Goal: Transaction & Acquisition: Purchase product/service

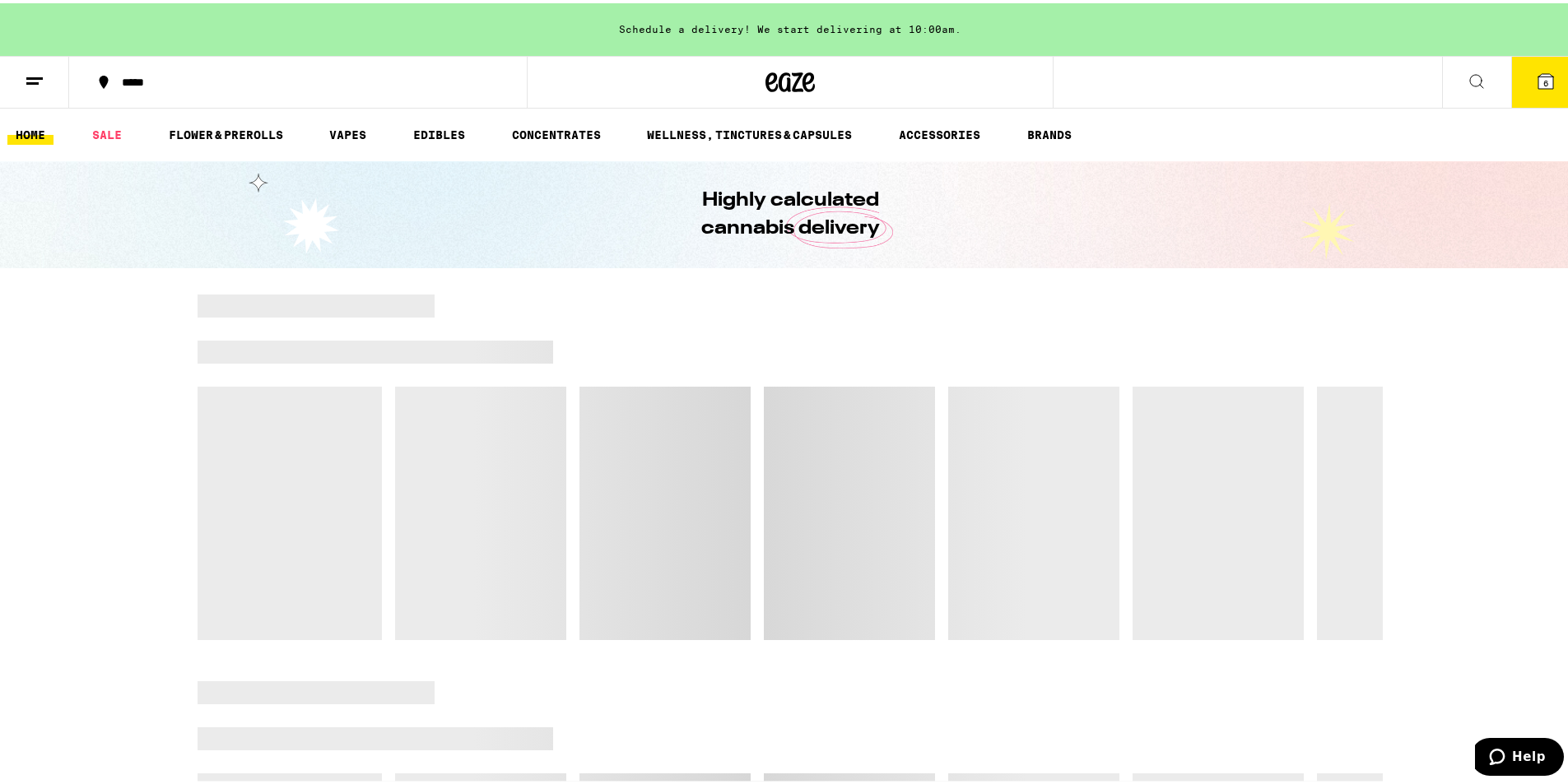
click at [647, 329] on div at bounding box center [791, 326] width 1185 height 23
click at [1549, 68] on button "6" at bounding box center [1546, 78] width 69 height 51
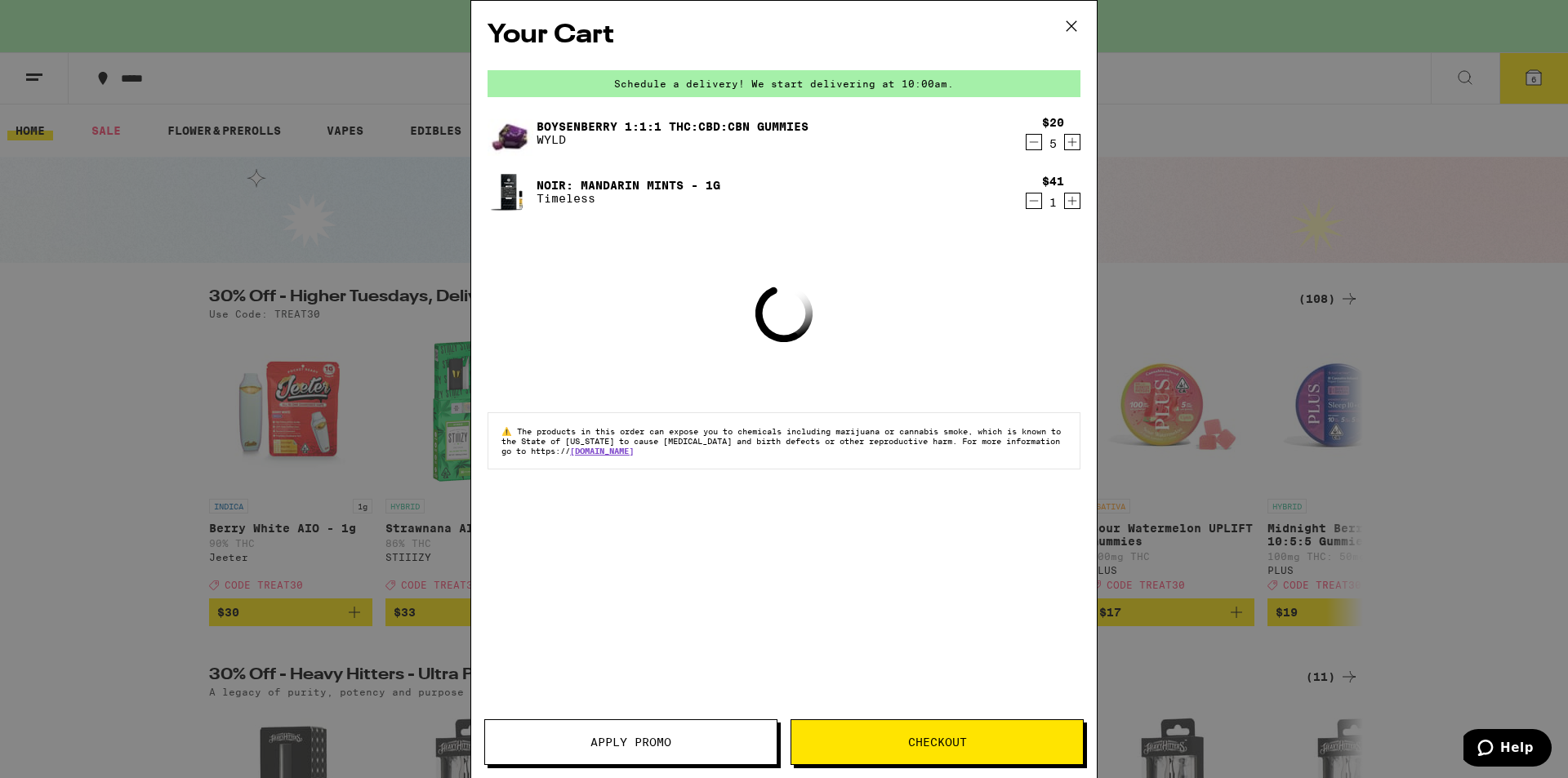
click at [1073, 31] on icon at bounding box center [1071, 26] width 24 height 24
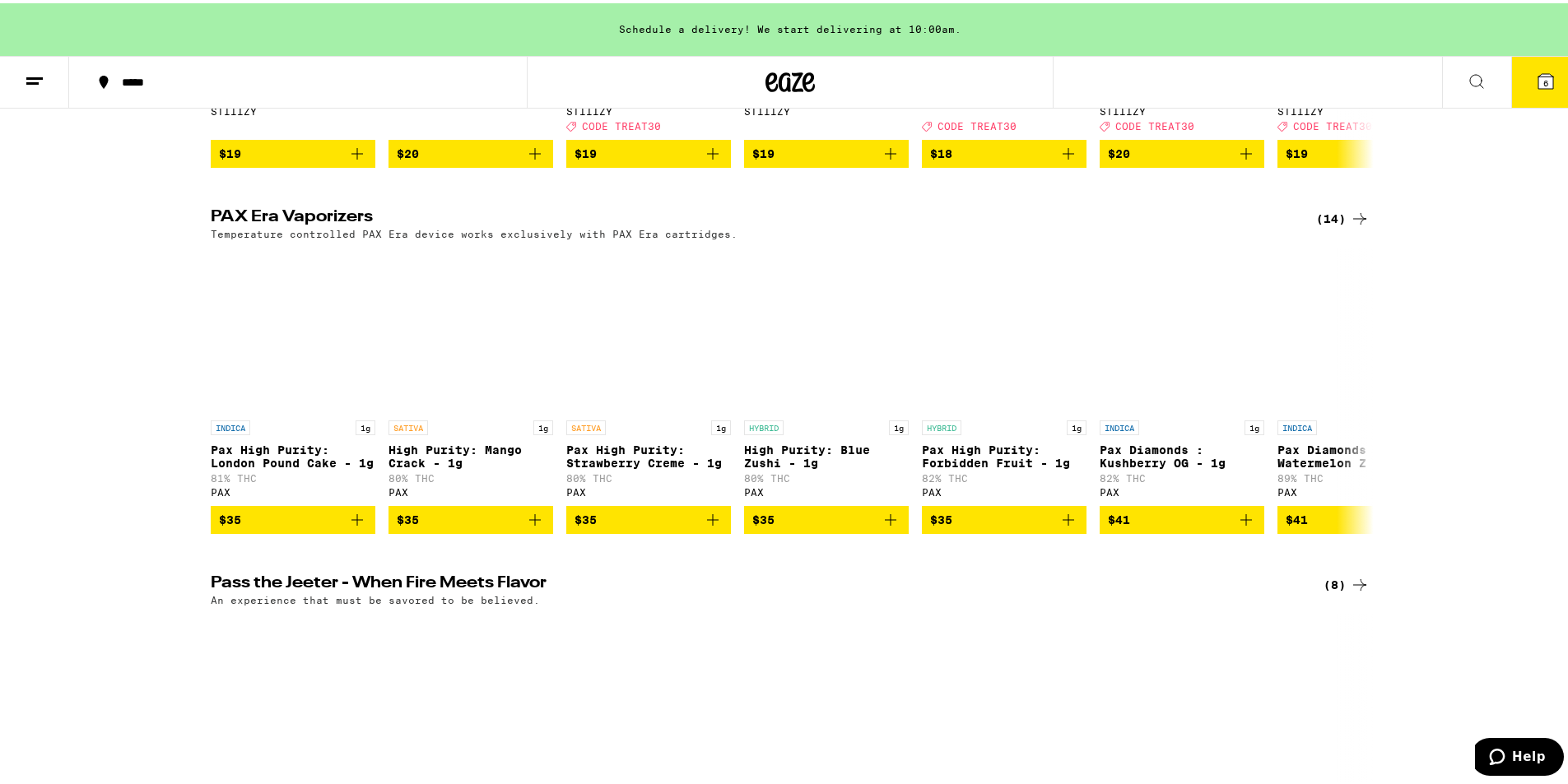
scroll to position [4032, 0]
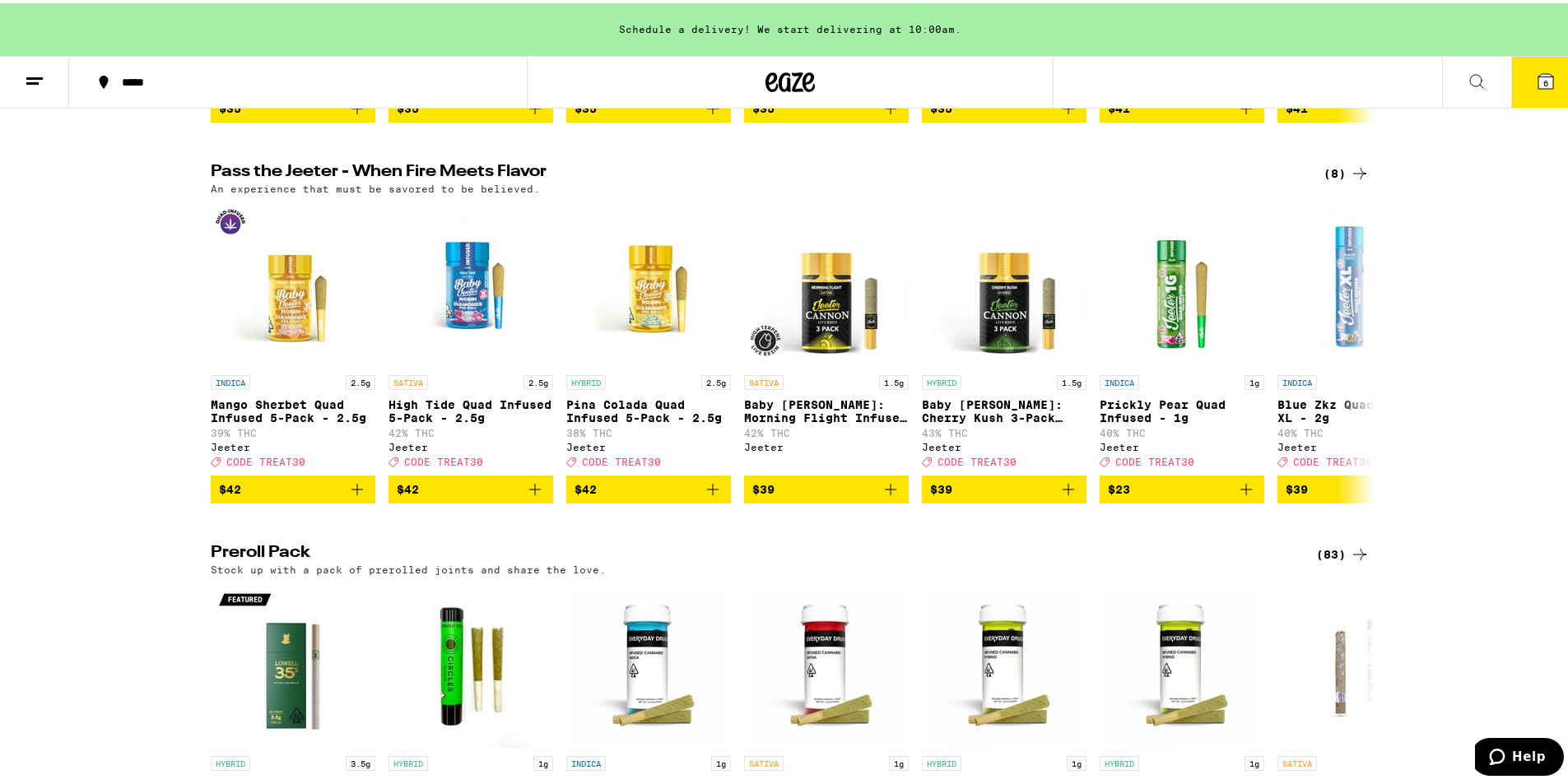
click at [1337, 180] on div "(8)" at bounding box center [1346, 170] width 46 height 20
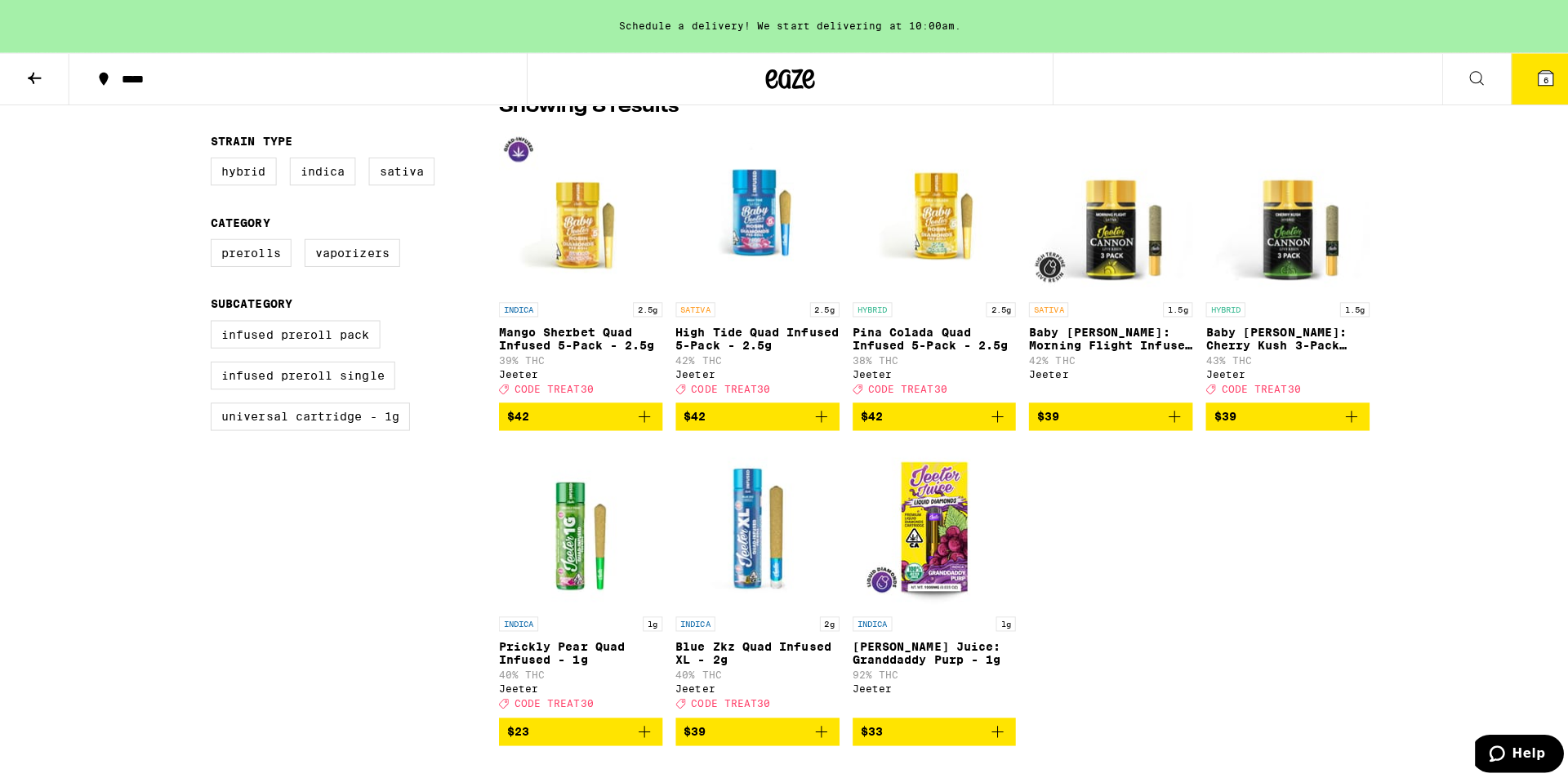
scroll to position [163, 0]
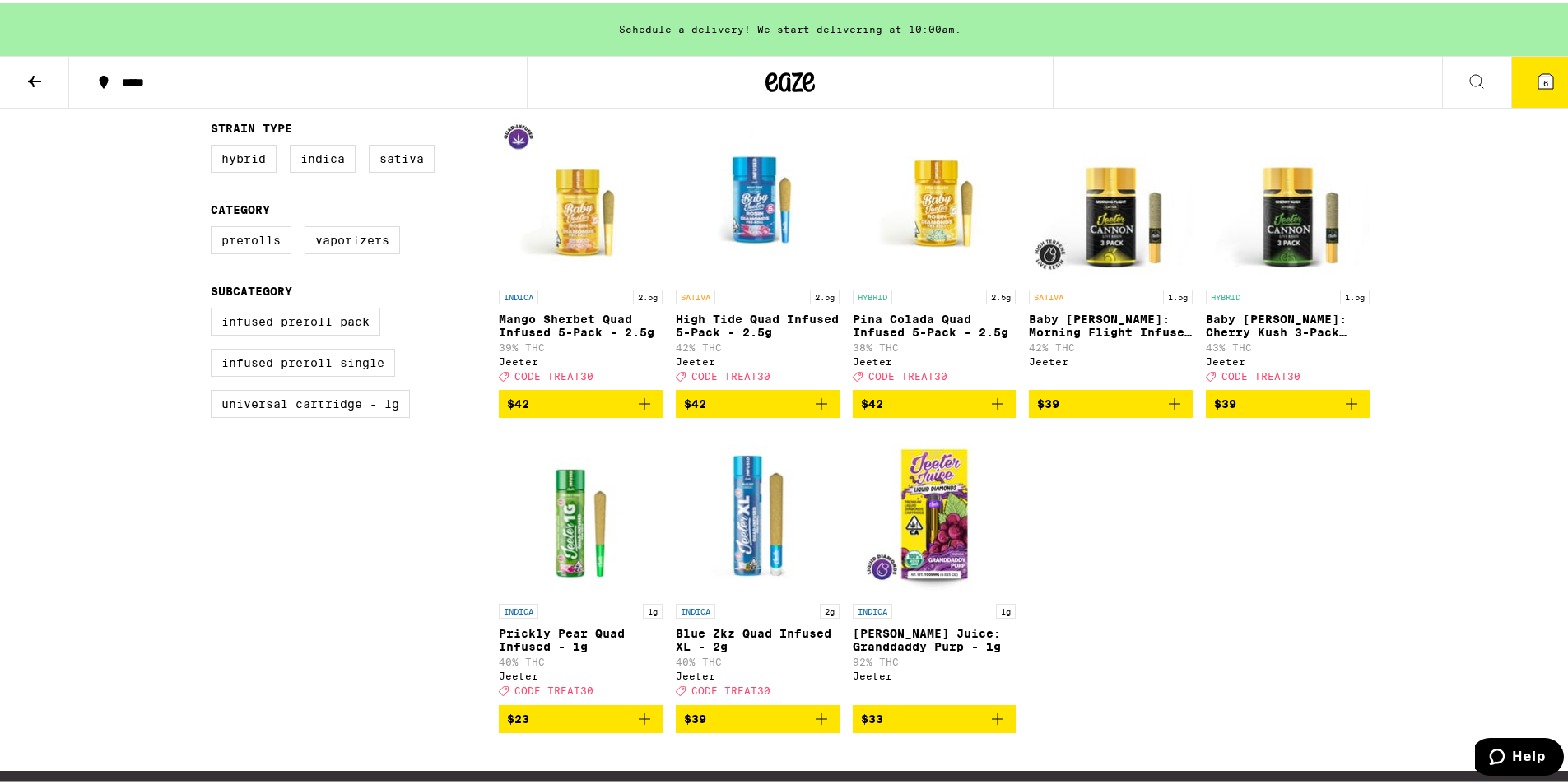
click at [992, 407] on icon "Add to bag" at bounding box center [997, 400] width 20 height 20
click at [1543, 83] on span "7" at bounding box center [1545, 79] width 5 height 10
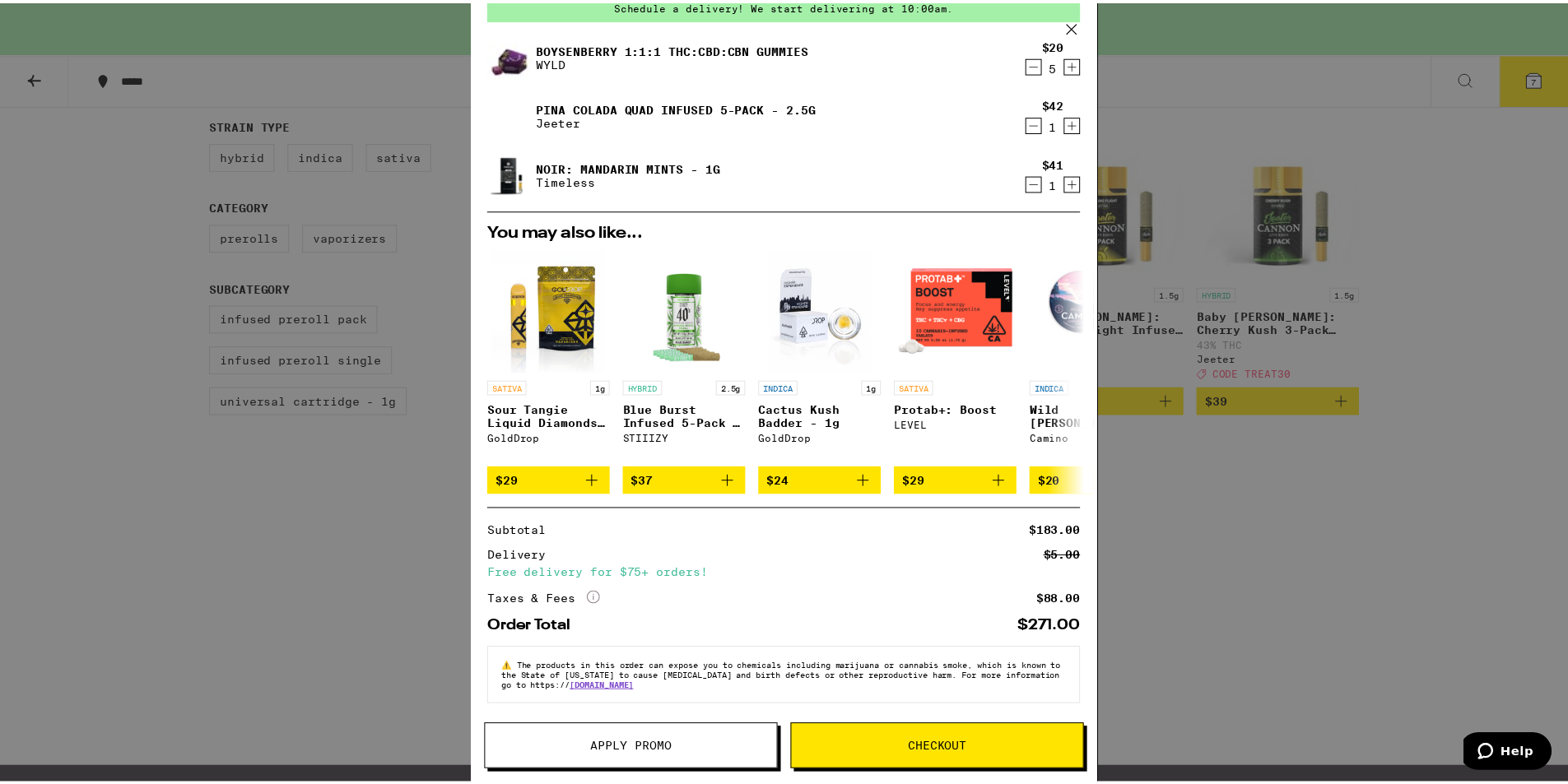
scroll to position [91, 0]
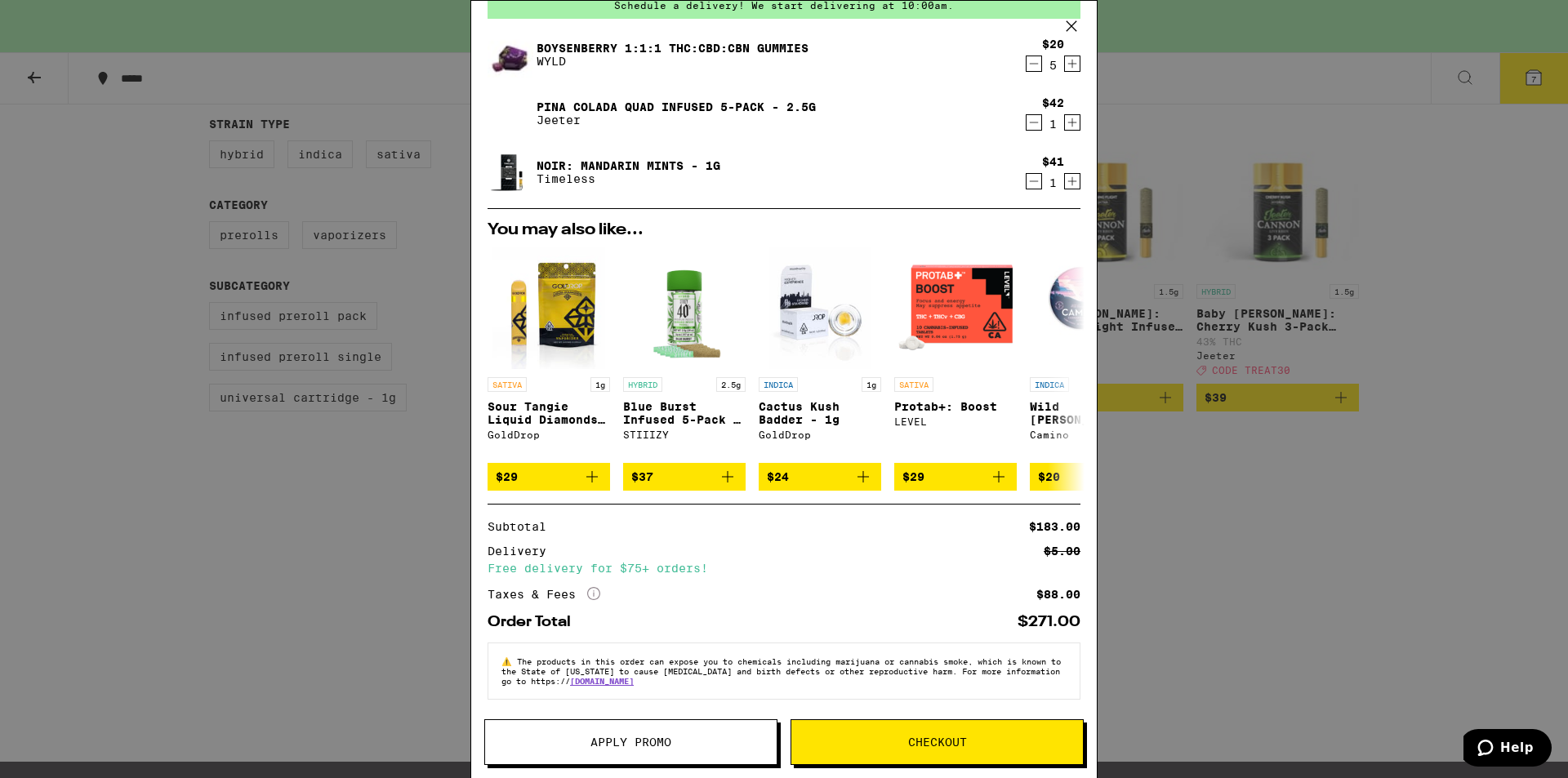
click at [684, 742] on span "Apply Promo" at bounding box center [631, 742] width 292 height 11
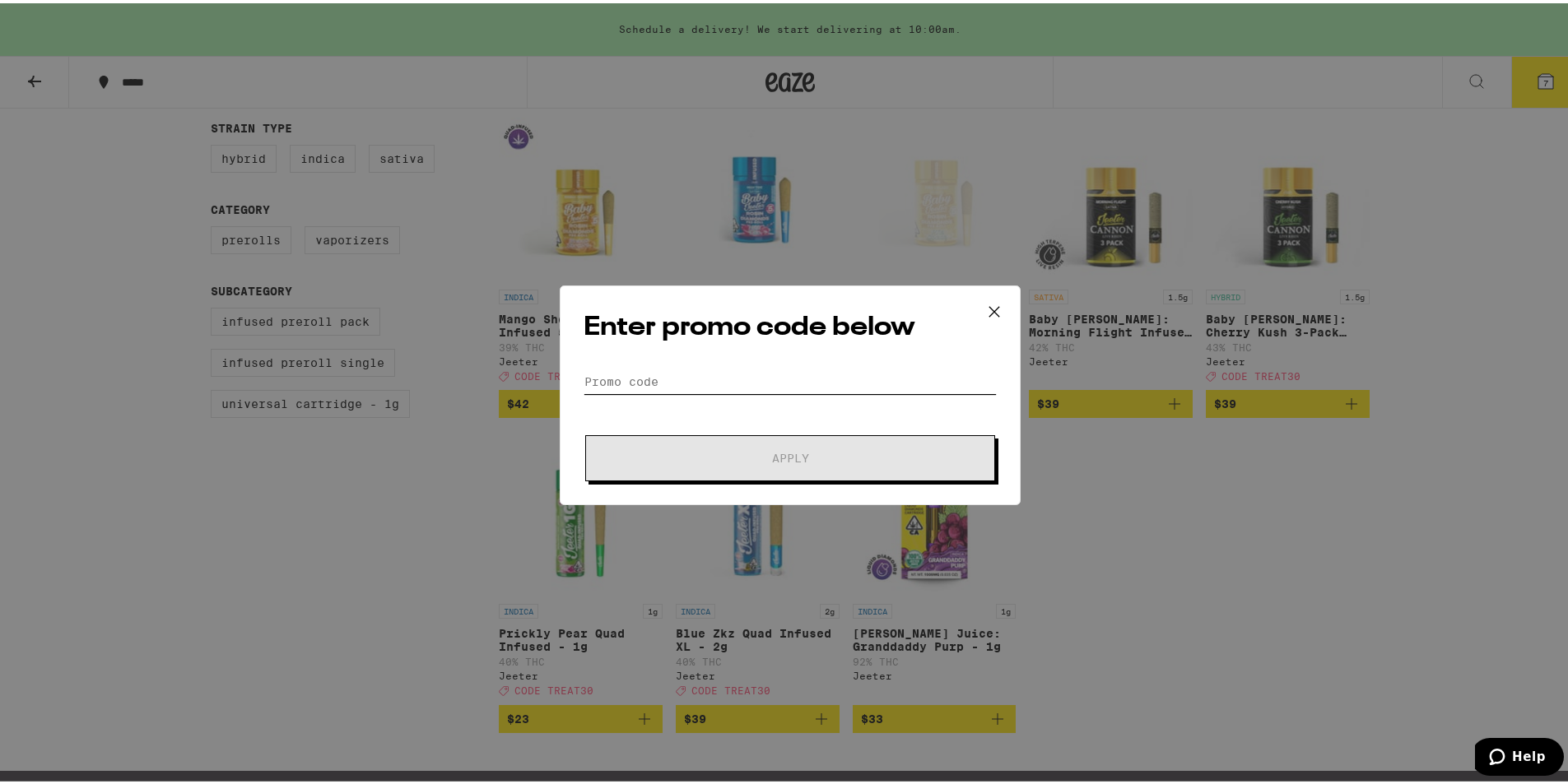
click at [838, 380] on input "Promo Code" at bounding box center [790, 378] width 413 height 24
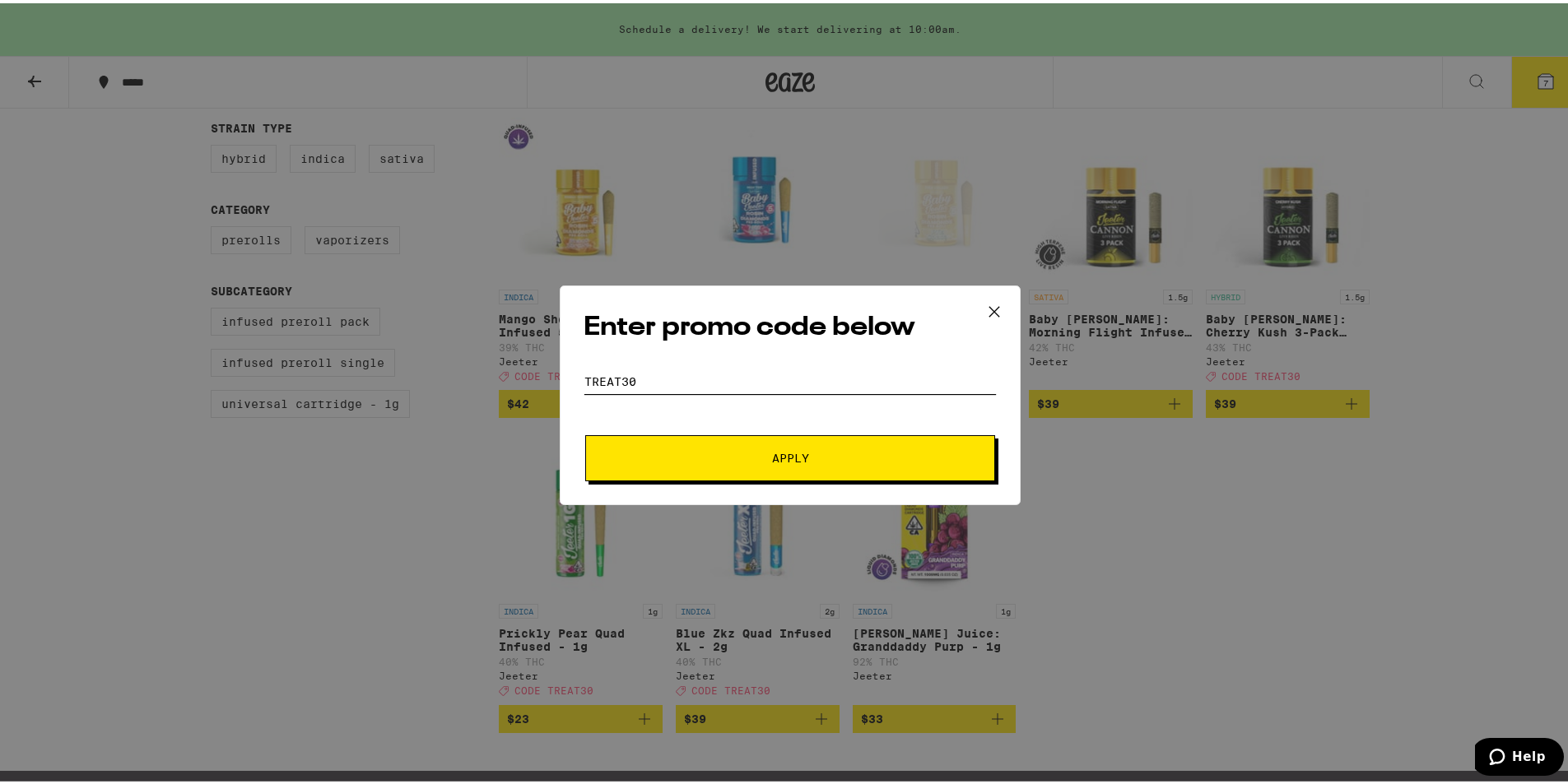
type input "treat30"
click at [585, 432] on button "Apply" at bounding box center [790, 455] width 410 height 46
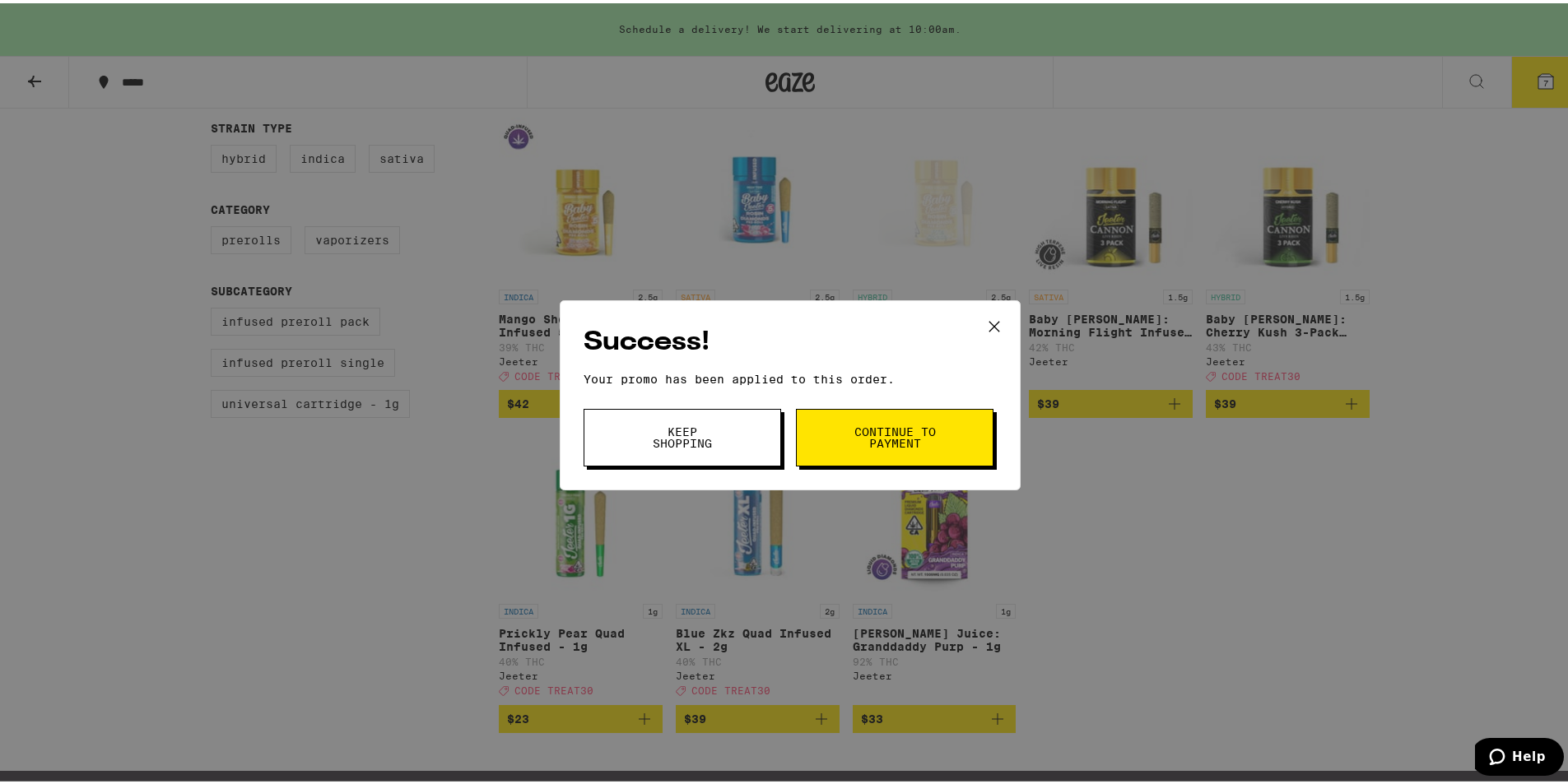
click at [898, 435] on span "Continue to payment" at bounding box center [894, 434] width 84 height 23
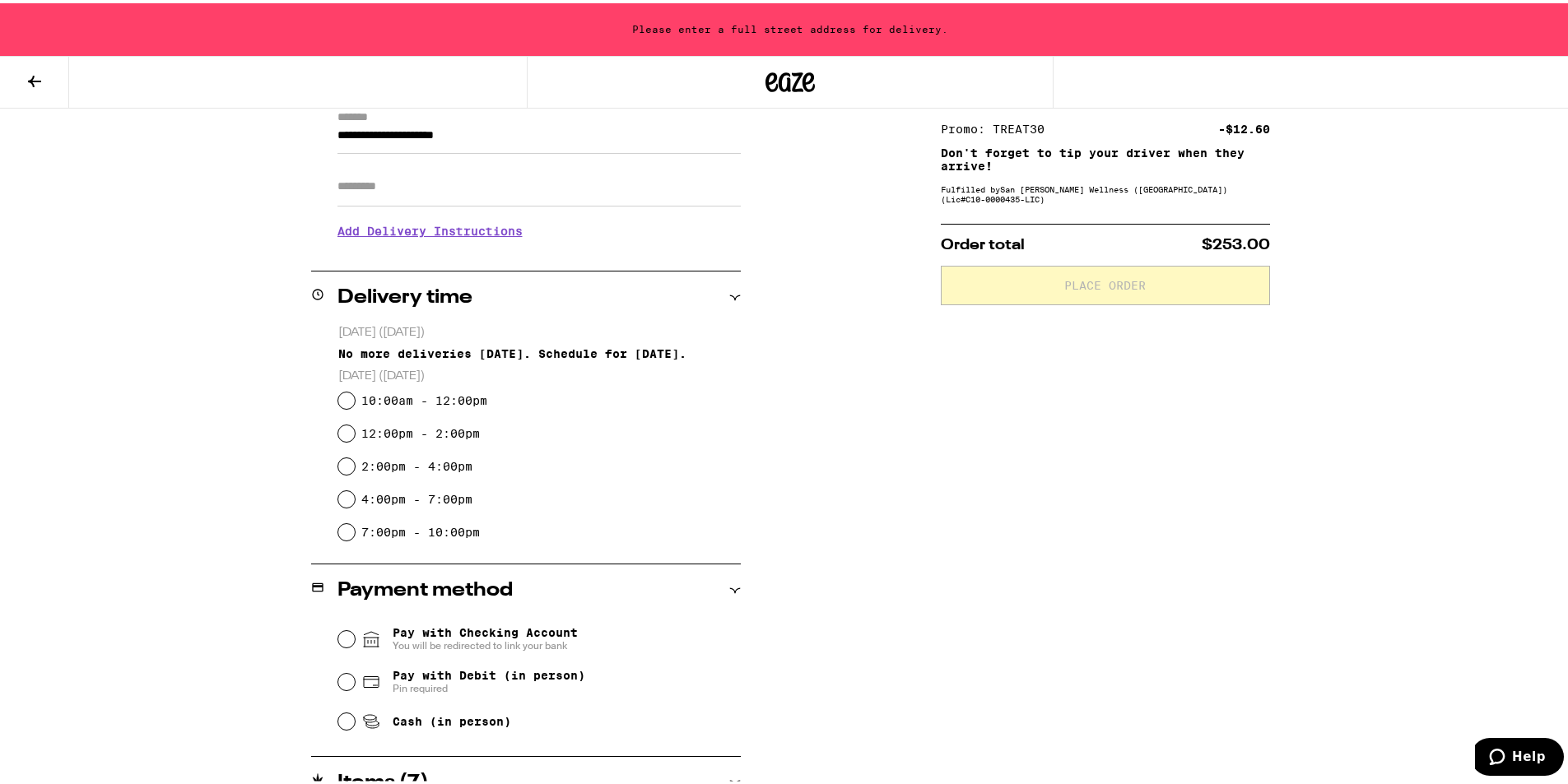
scroll to position [246, 0]
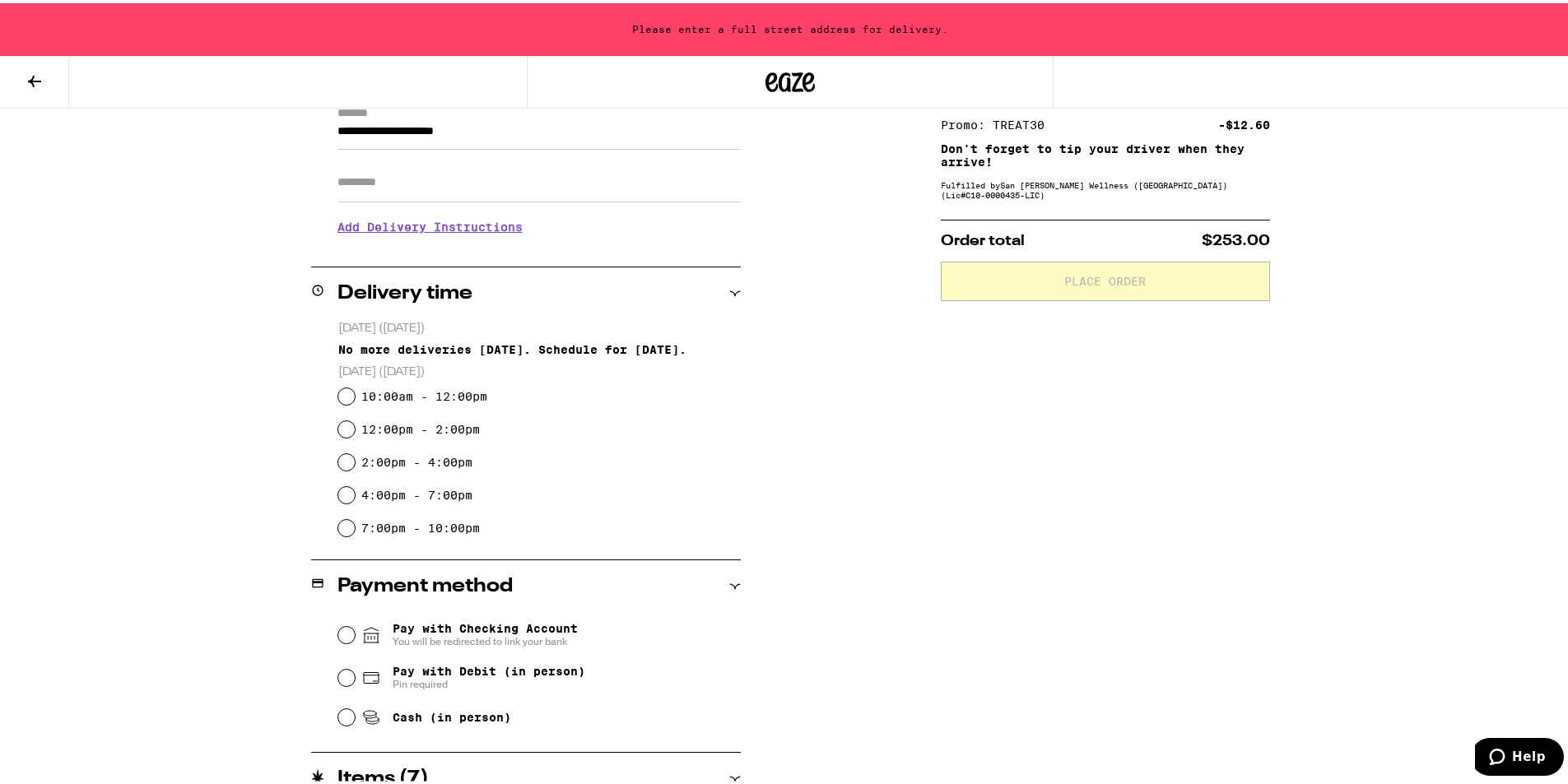
click at [583, 346] on div "No more deliveries [DATE]. Schedule for [DATE]." at bounding box center [539, 346] width 402 height 13
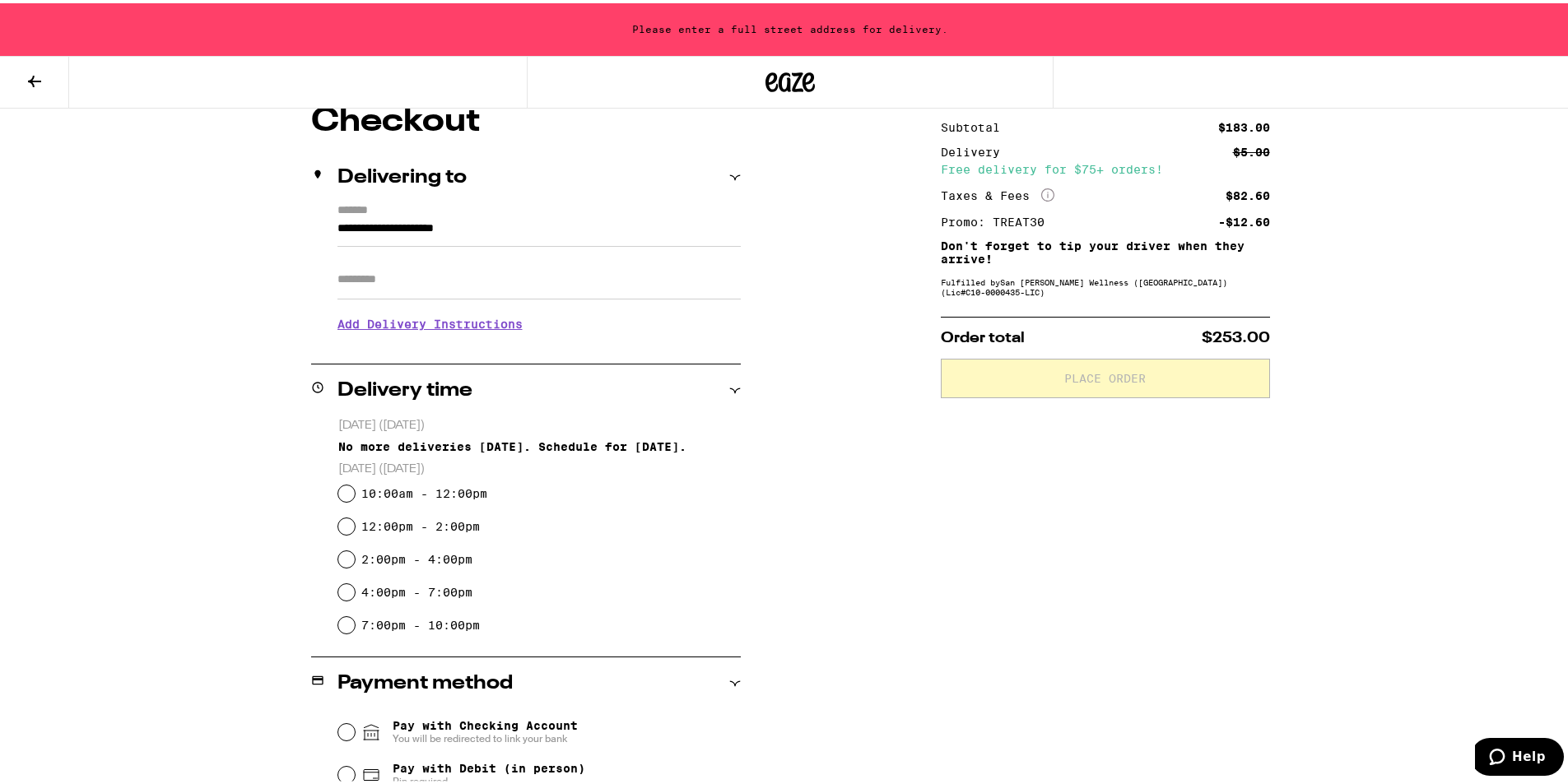
scroll to position [164, 0]
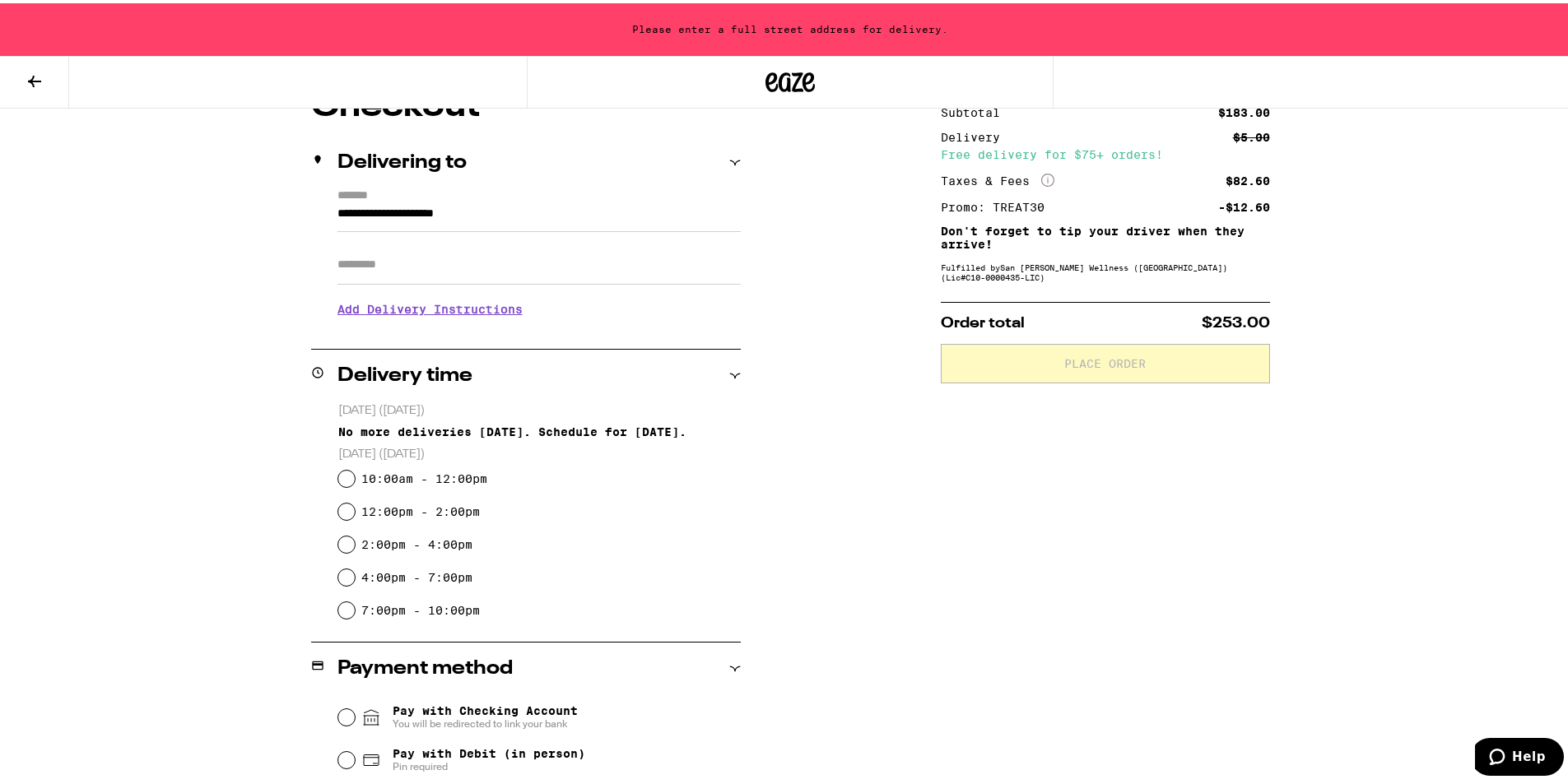
click at [729, 372] on icon at bounding box center [735, 372] width 11 height 11
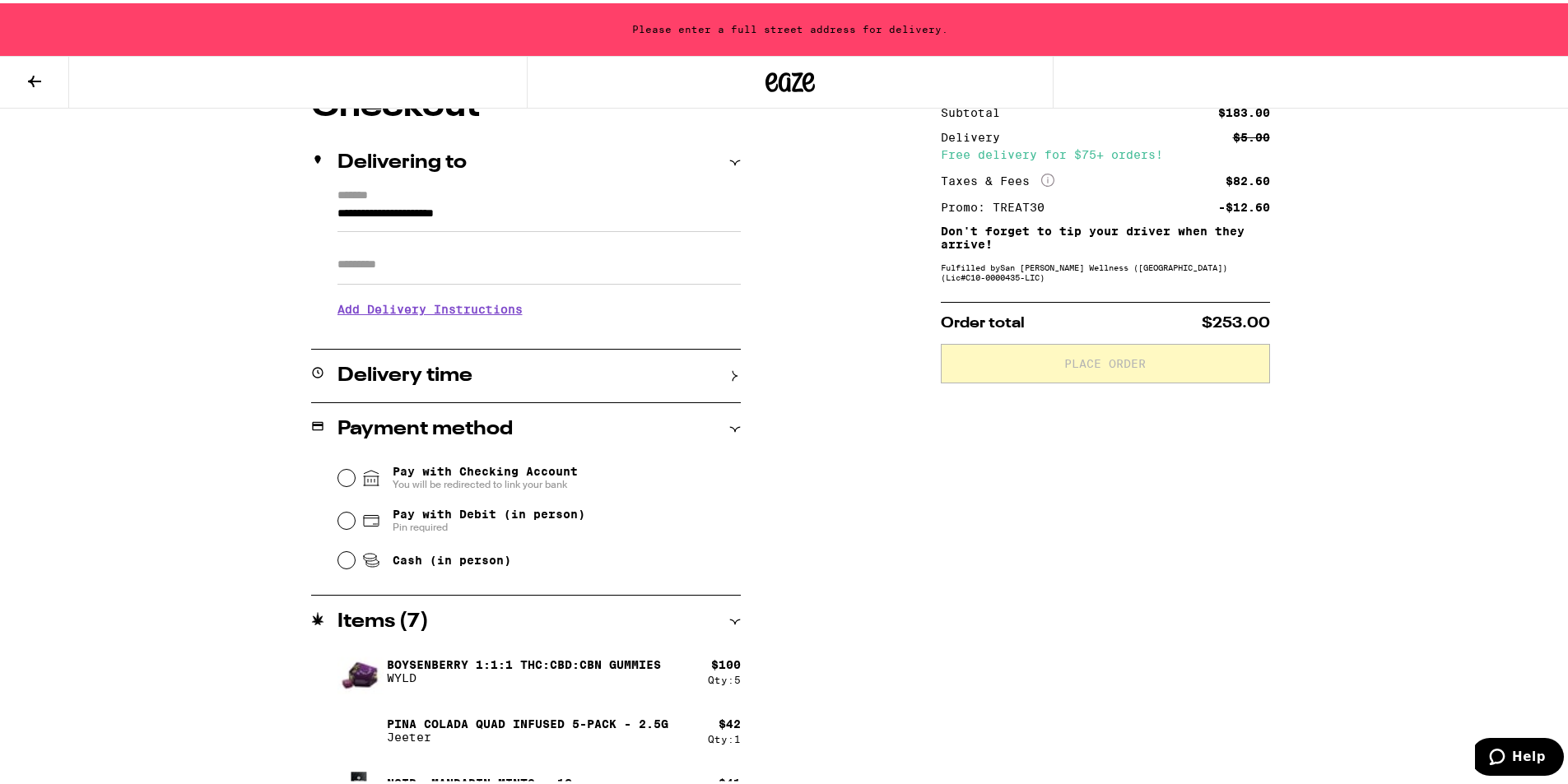
click at [729, 372] on icon at bounding box center [735, 372] width 11 height 11
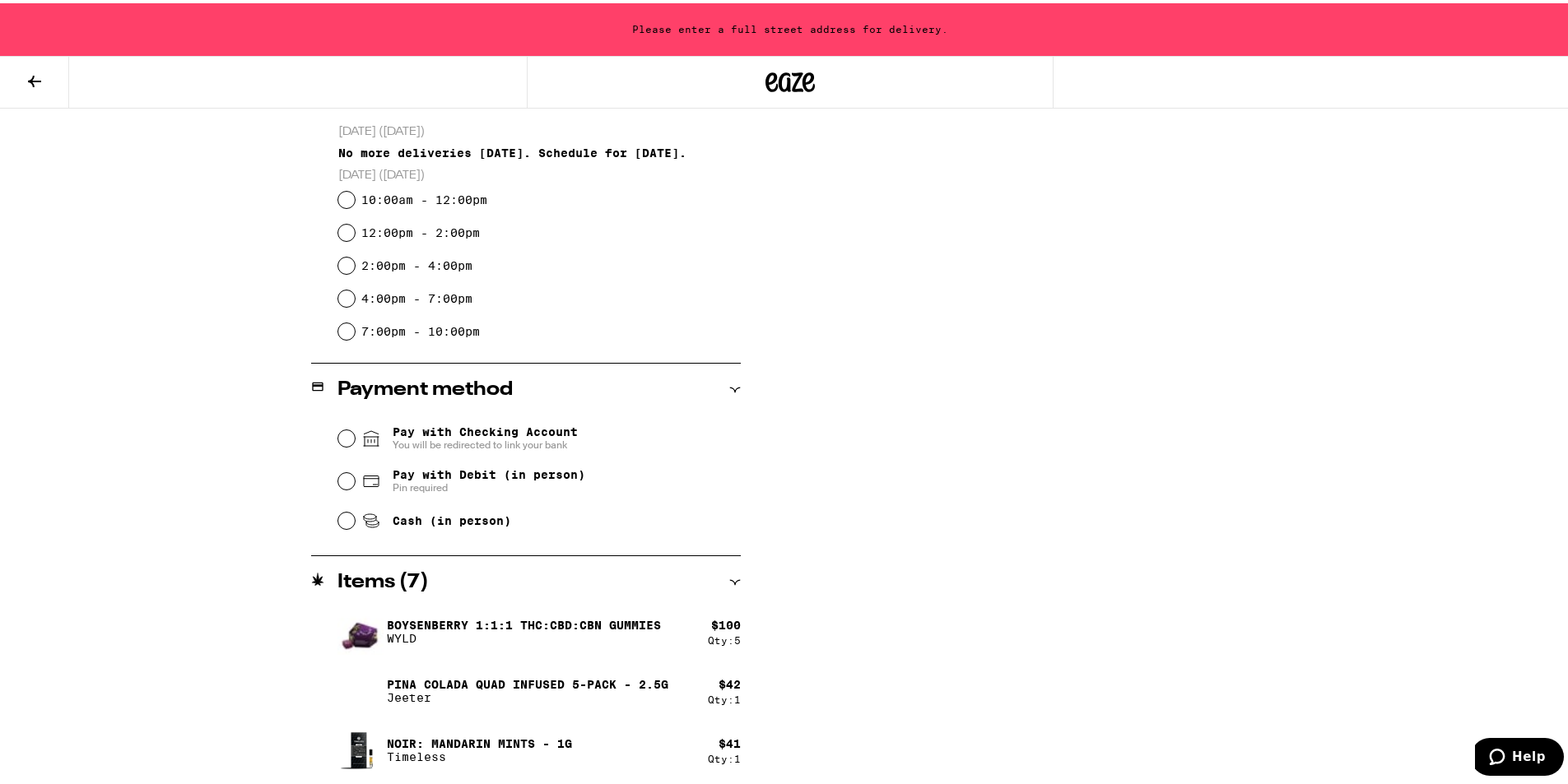
scroll to position [0, 0]
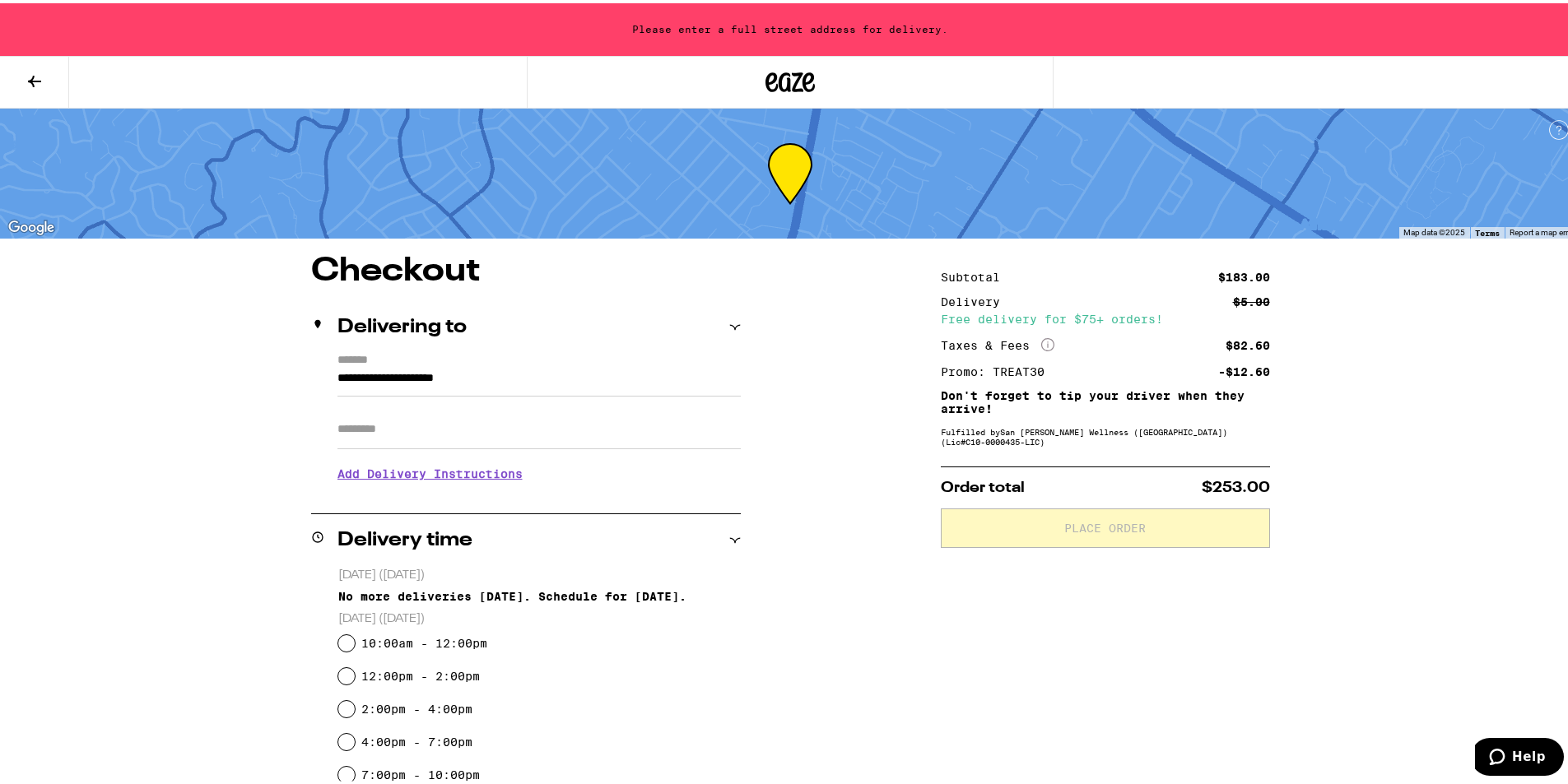
click at [756, 27] on div "Please enter a full street address for delivery." at bounding box center [790, 26] width 1580 height 52
click at [771, 18] on div "Please enter a full street address for delivery." at bounding box center [790, 26] width 1580 height 52
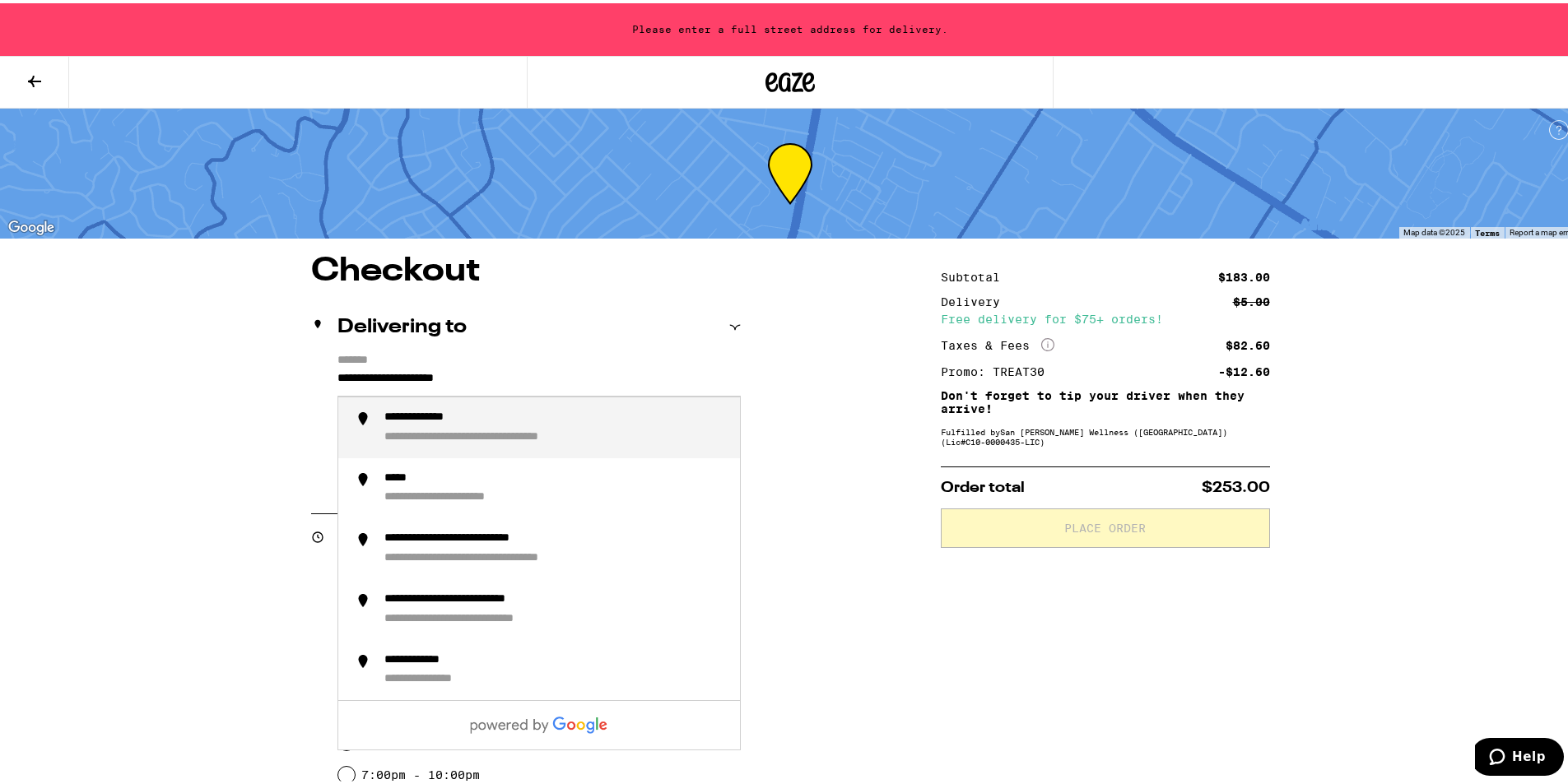
drag, startPoint x: 567, startPoint y: 377, endPoint x: 130, endPoint y: 363, distance: 437.2
click at [133, 366] on div "**********" at bounding box center [790, 613] width 1580 height 1227
type input "**********"
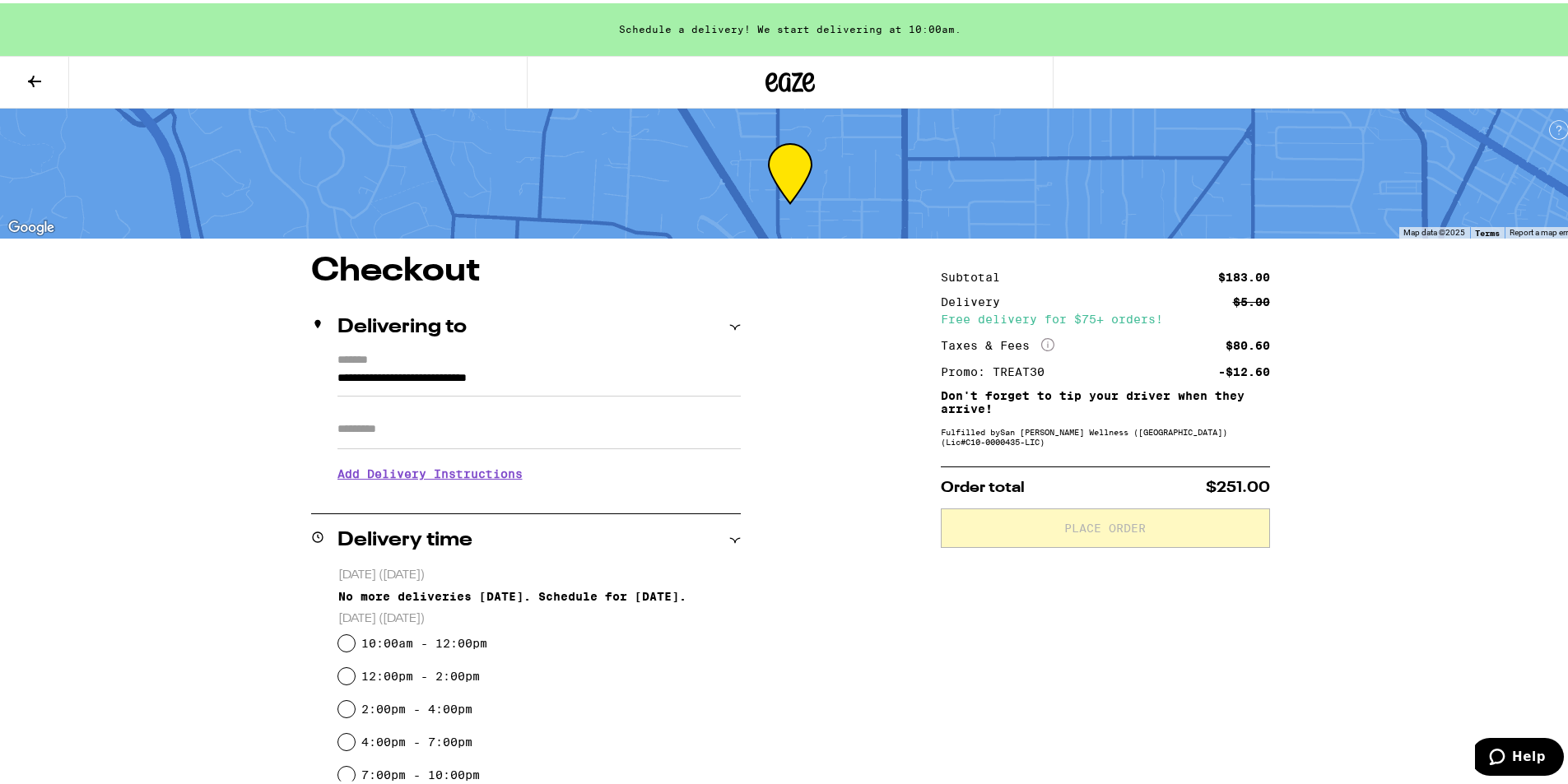
click at [777, 346] on div "**********" at bounding box center [791, 740] width 1185 height 976
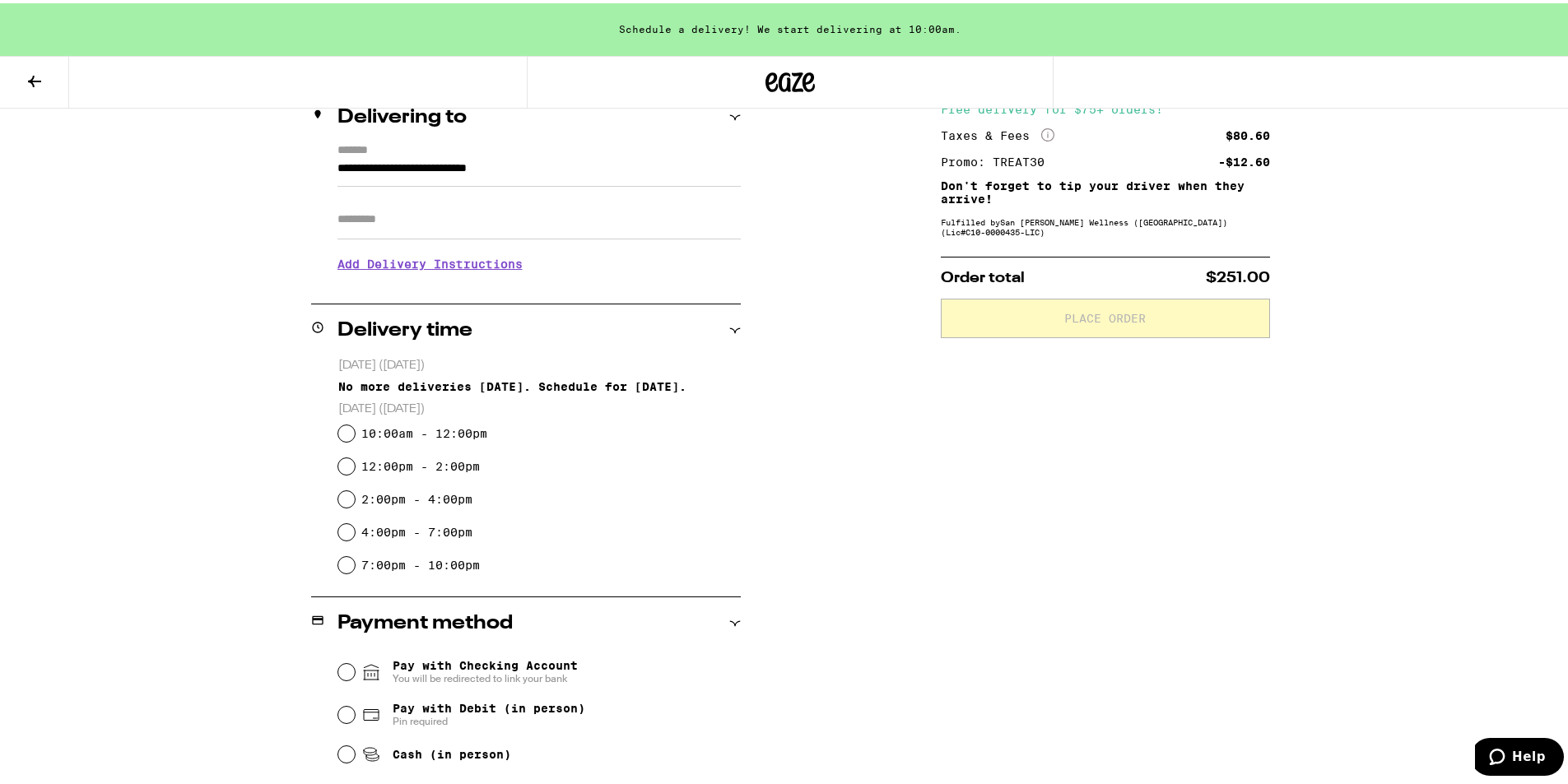
scroll to position [246, 0]
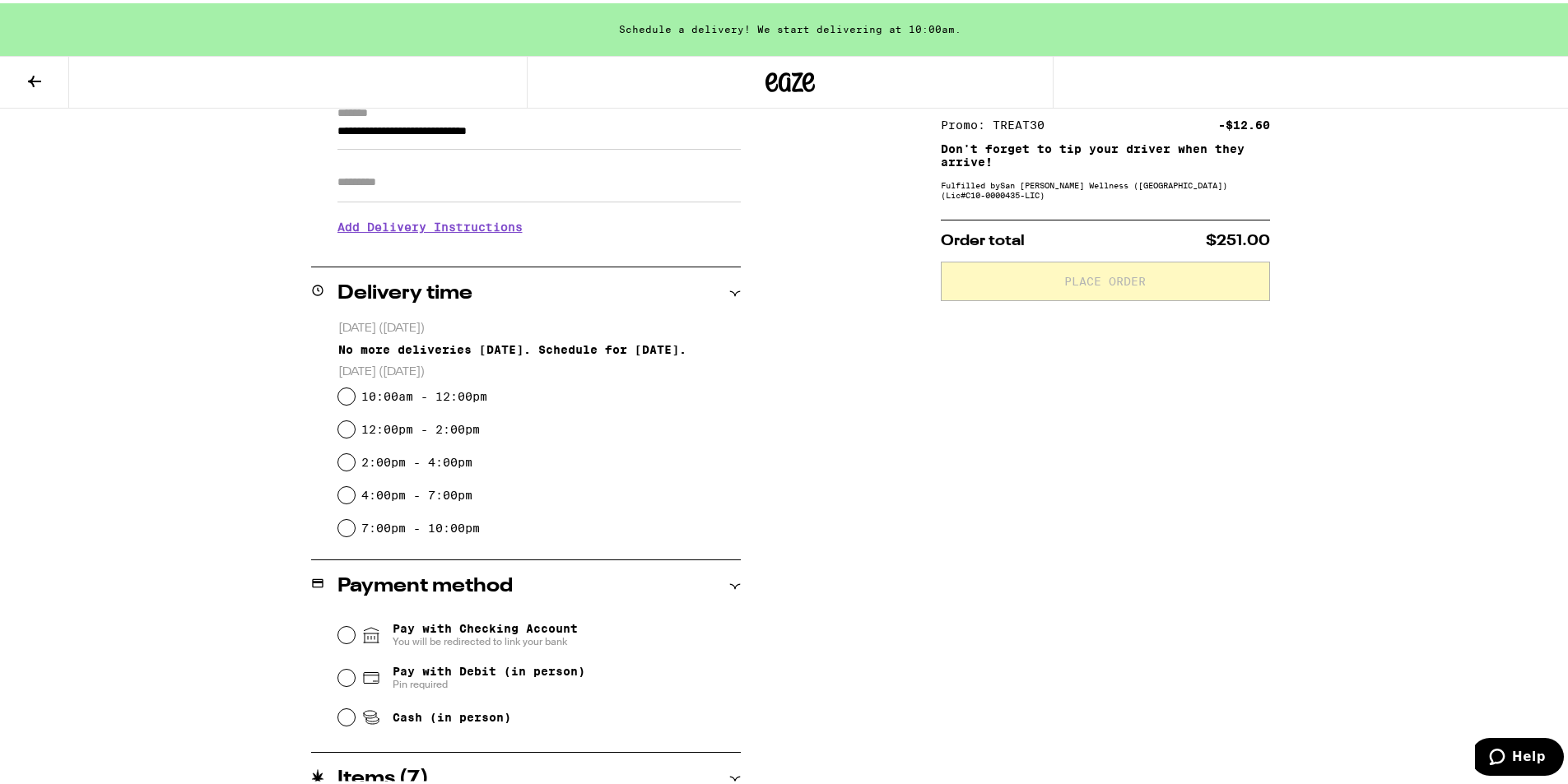
click at [717, 288] on div "Delivery time" at bounding box center [525, 290] width 429 height 20
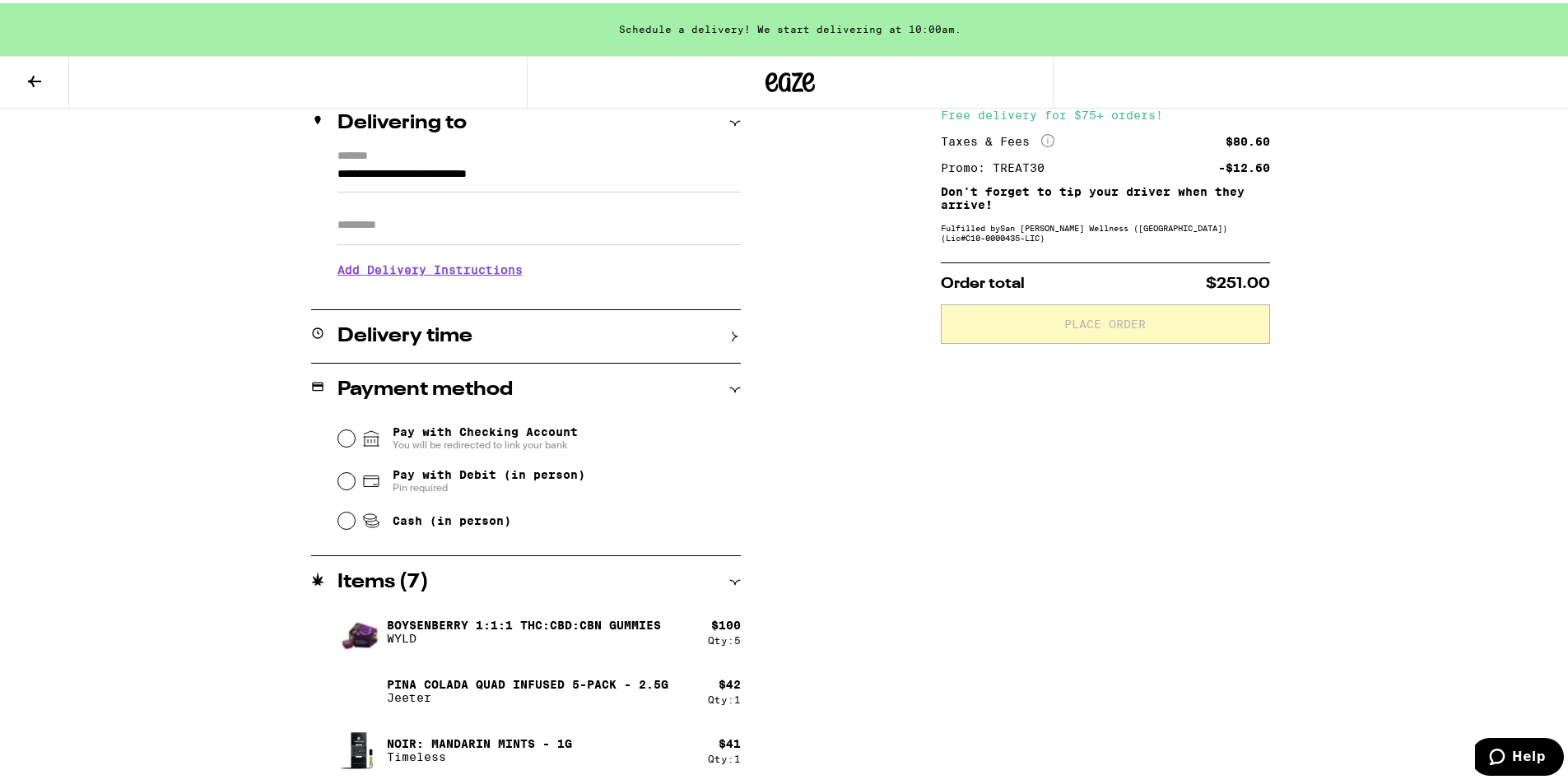
click at [709, 339] on div "Delivery time" at bounding box center [525, 332] width 429 height 20
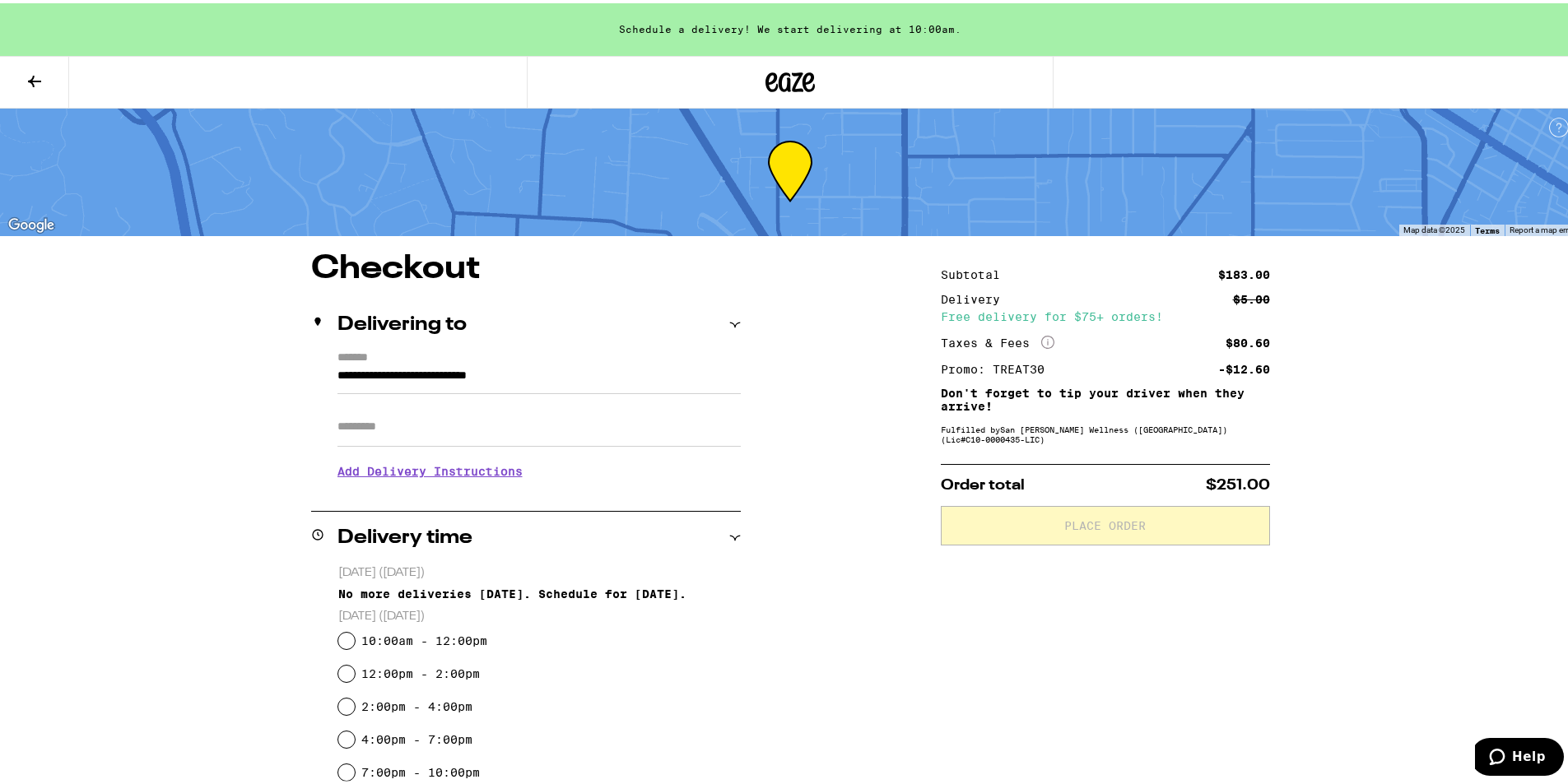
scroll to position [0, 0]
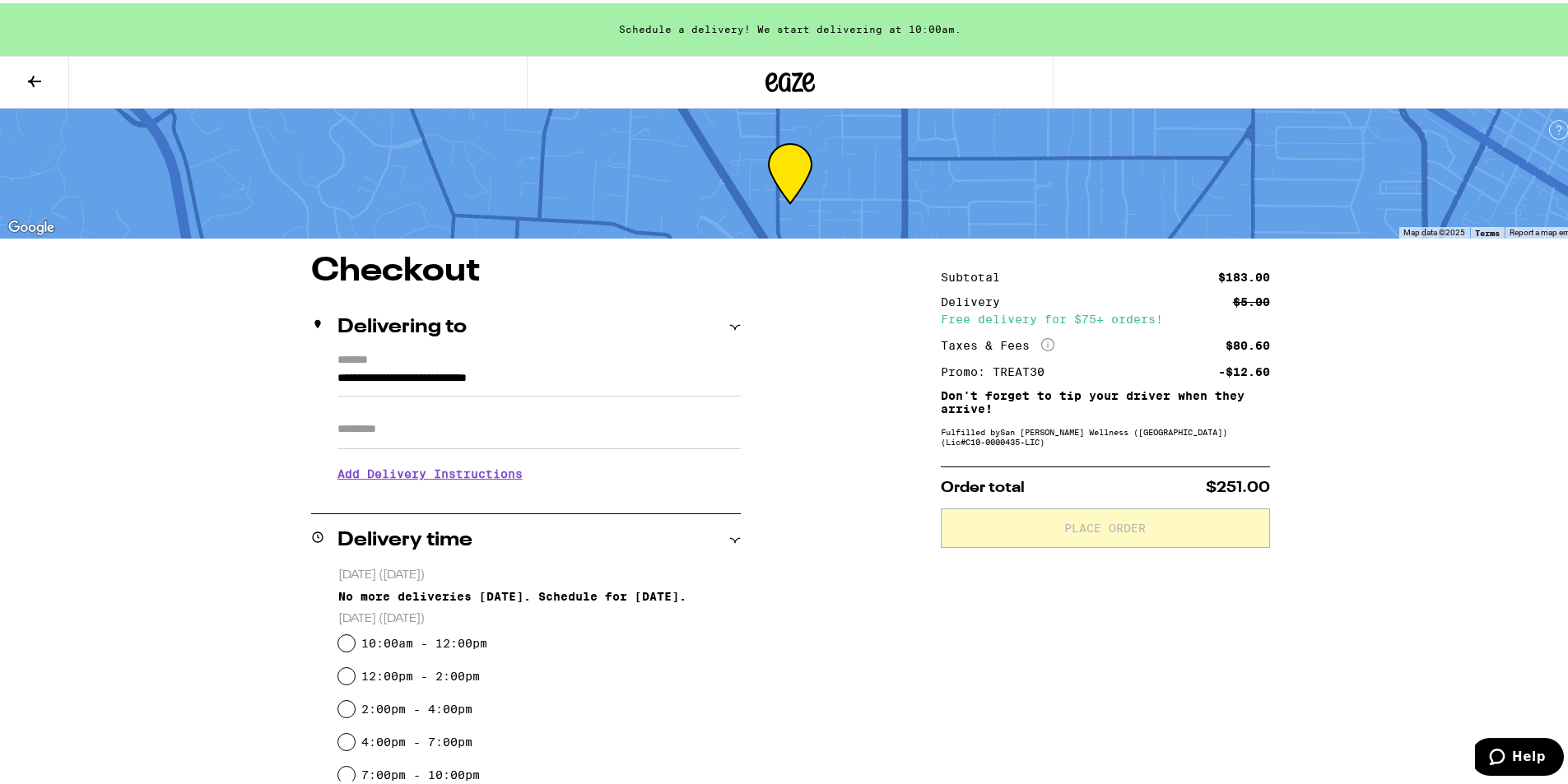
click at [778, 86] on icon at bounding box center [791, 78] width 24 height 20
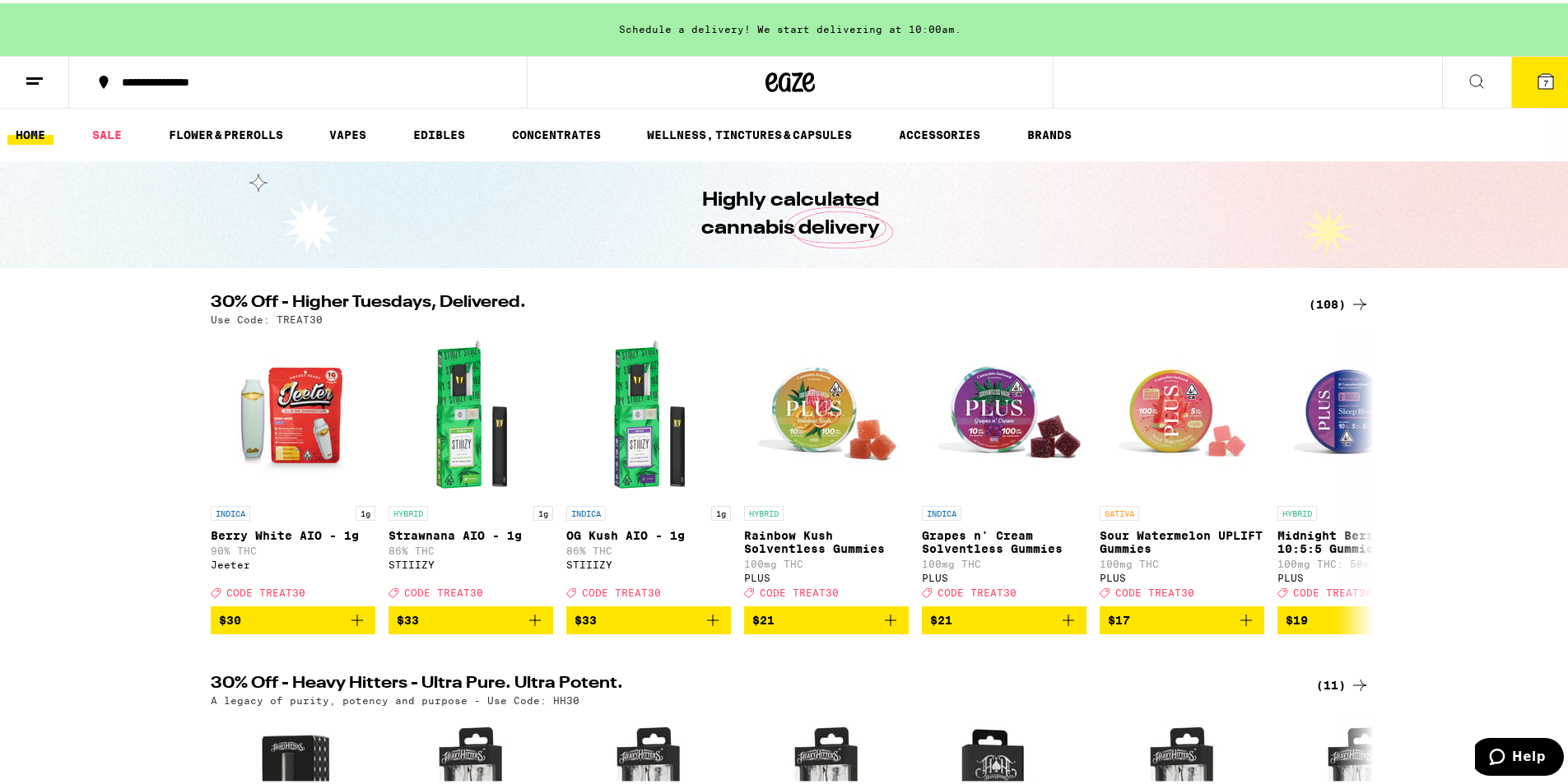
scroll to position [576, 0]
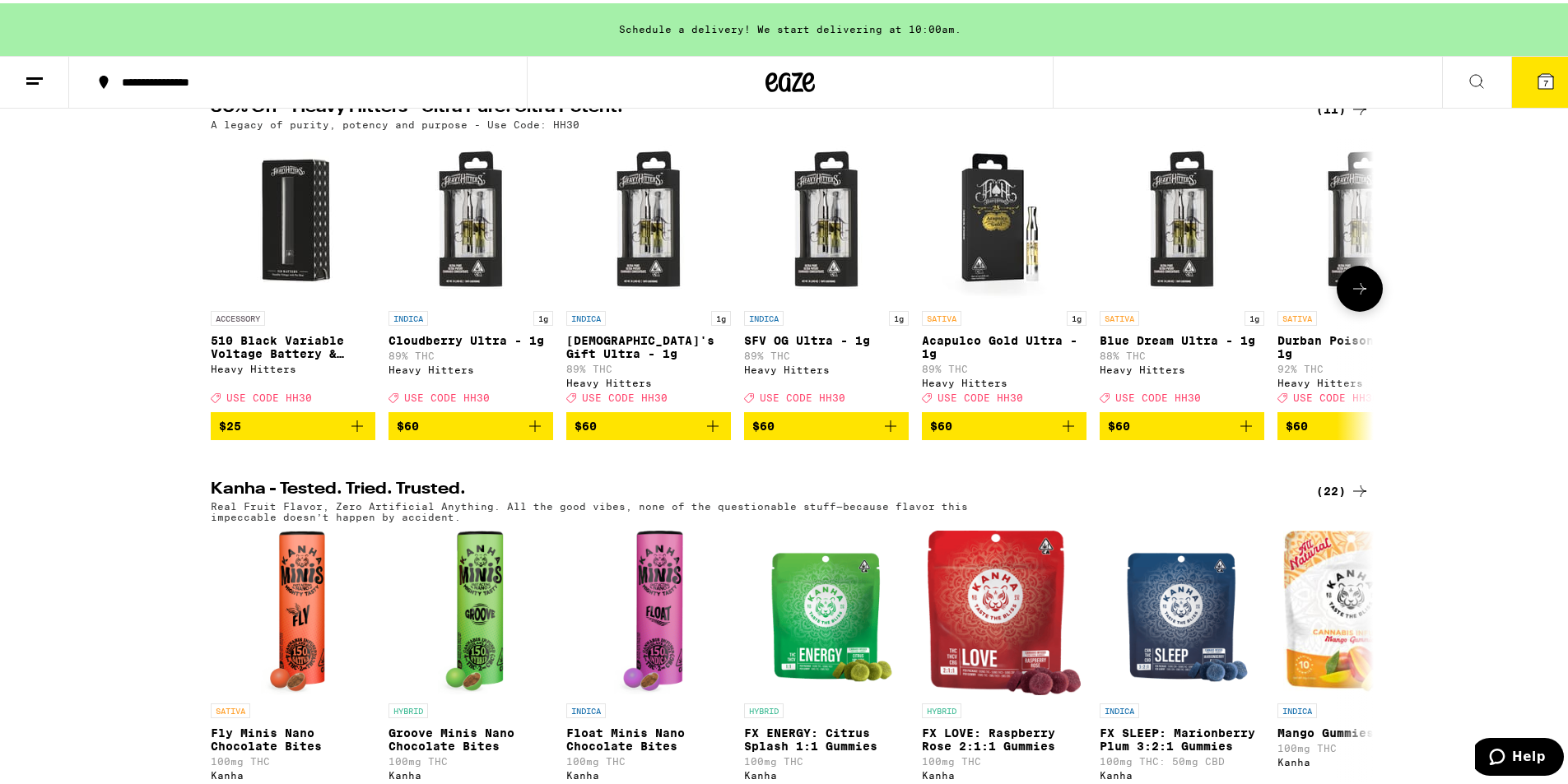
click at [302, 354] on p "510 Black Variable Voltage Battery & Charger" at bounding box center [293, 343] width 164 height 26
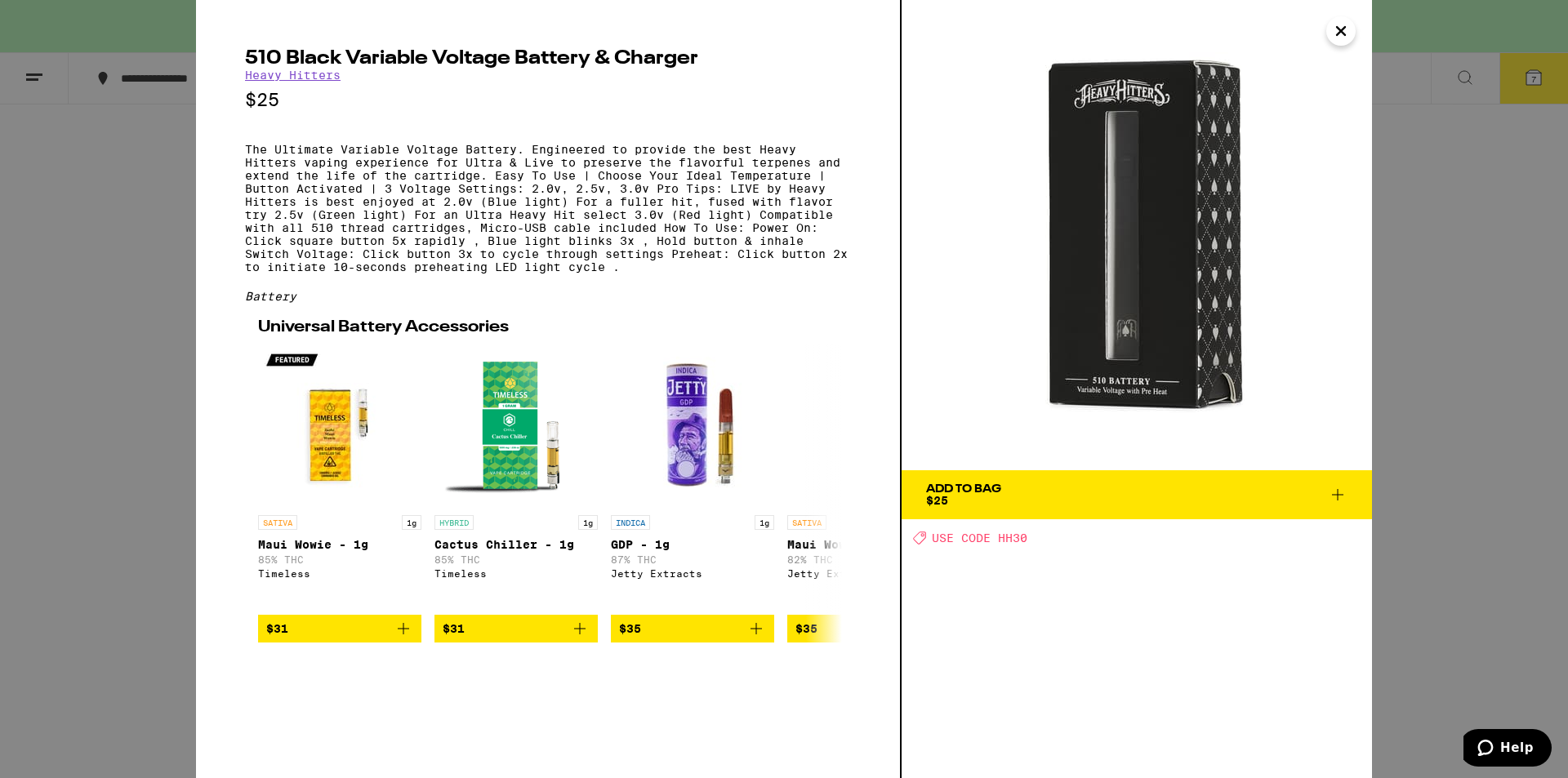
click at [1337, 44] on button "Close" at bounding box center [1341, 31] width 30 height 30
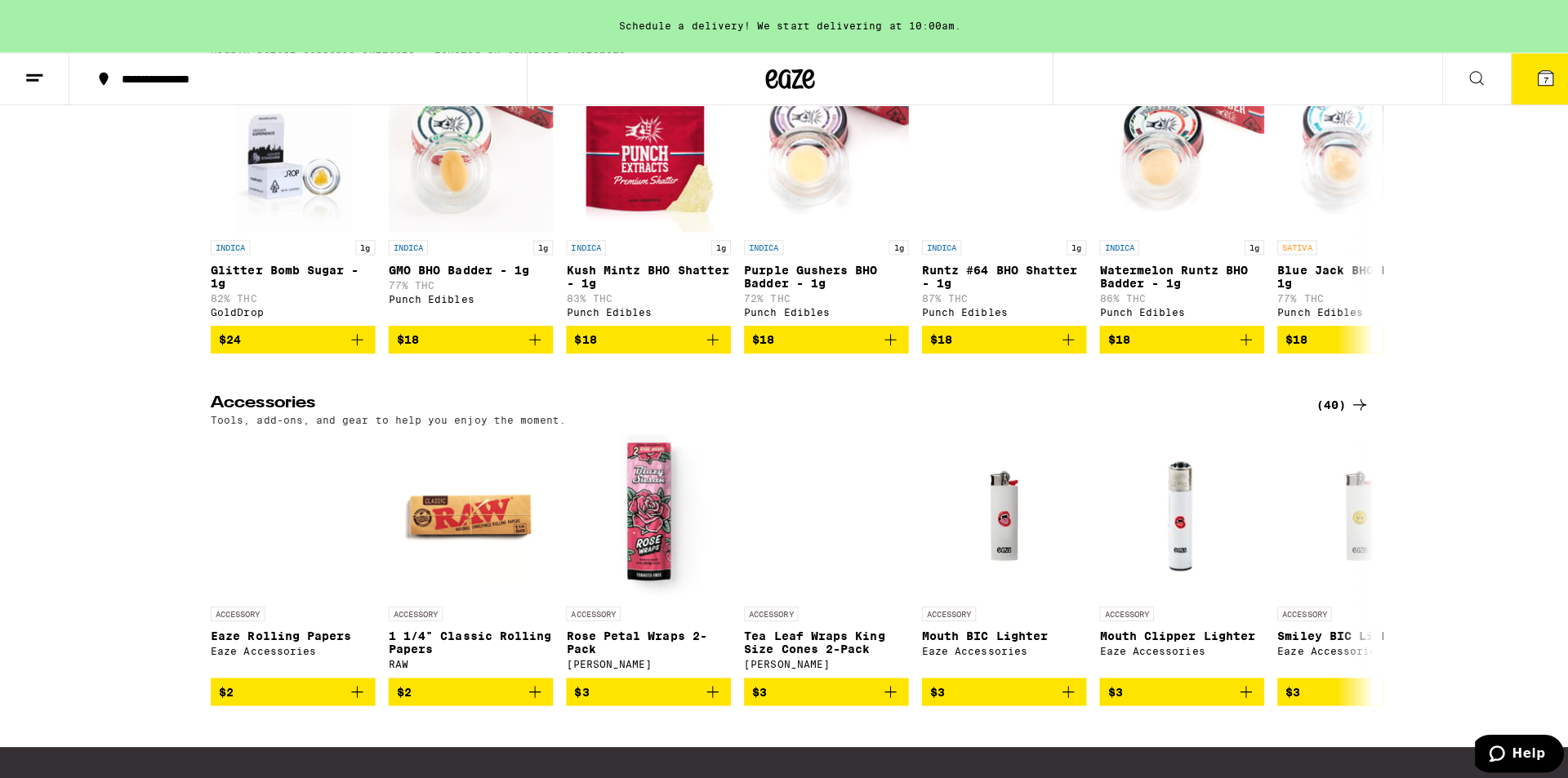
scroll to position [6941, 0]
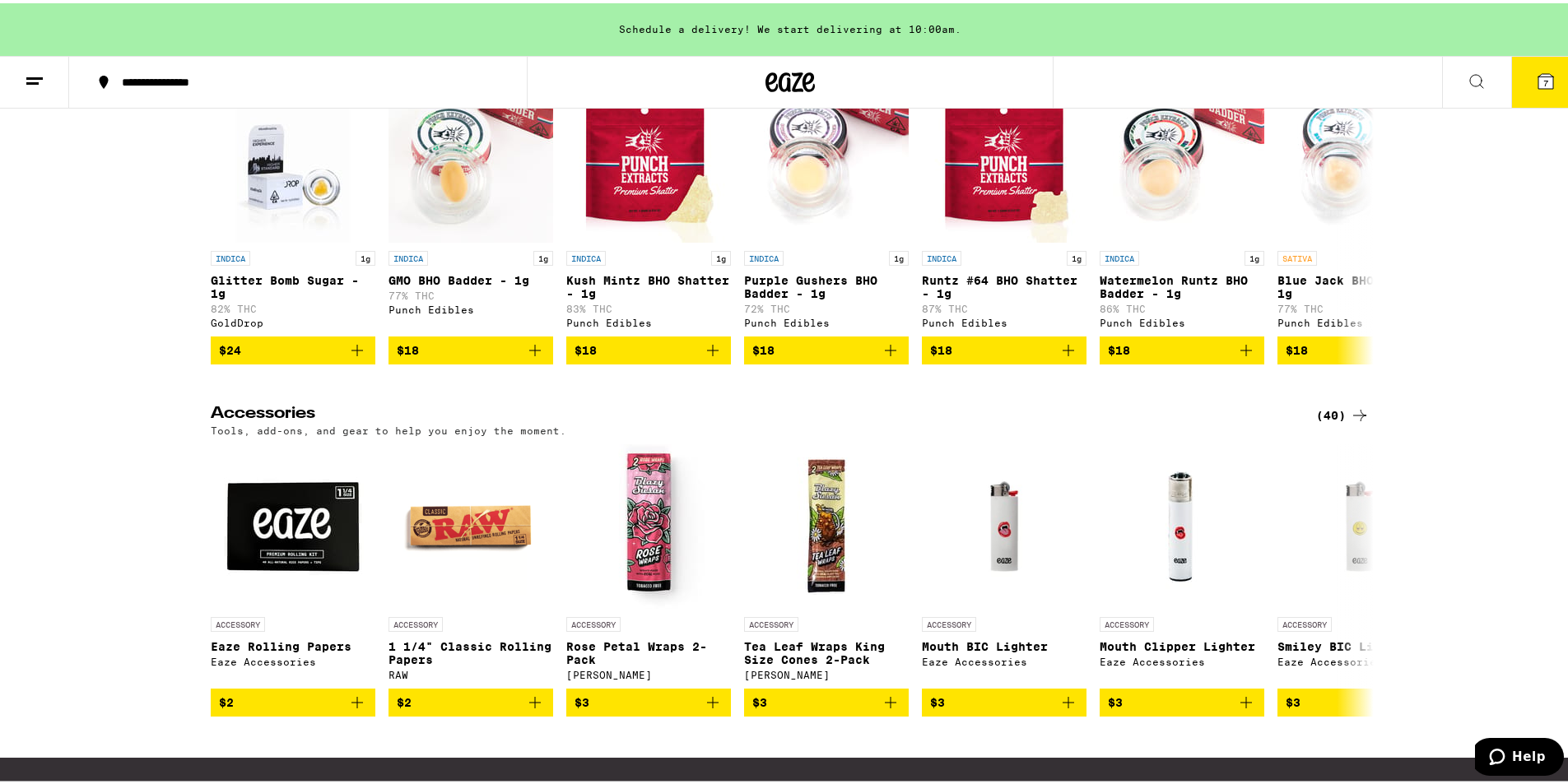
click at [1538, 85] on icon at bounding box center [1546, 78] width 15 height 15
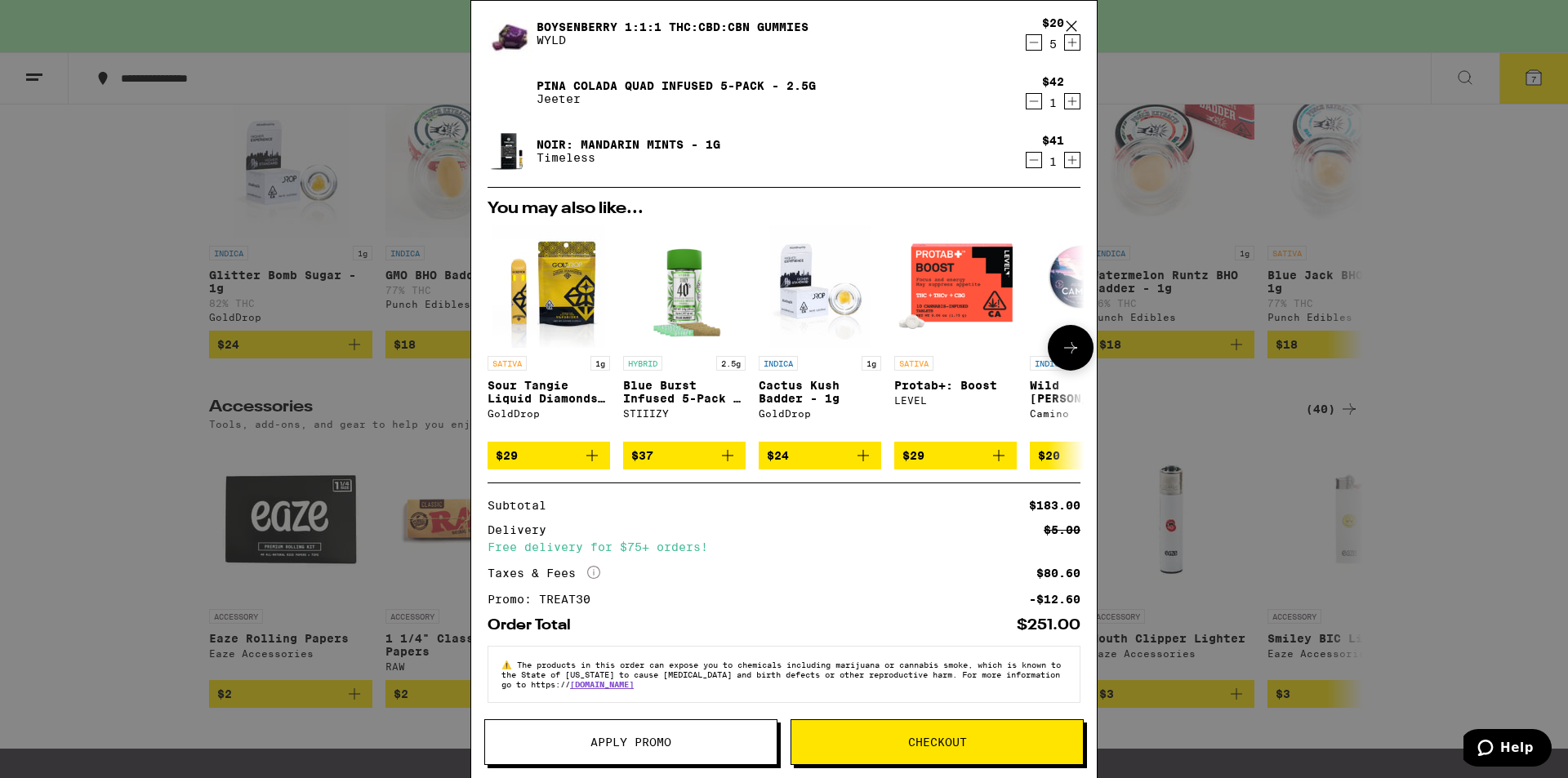
scroll to position [115, 0]
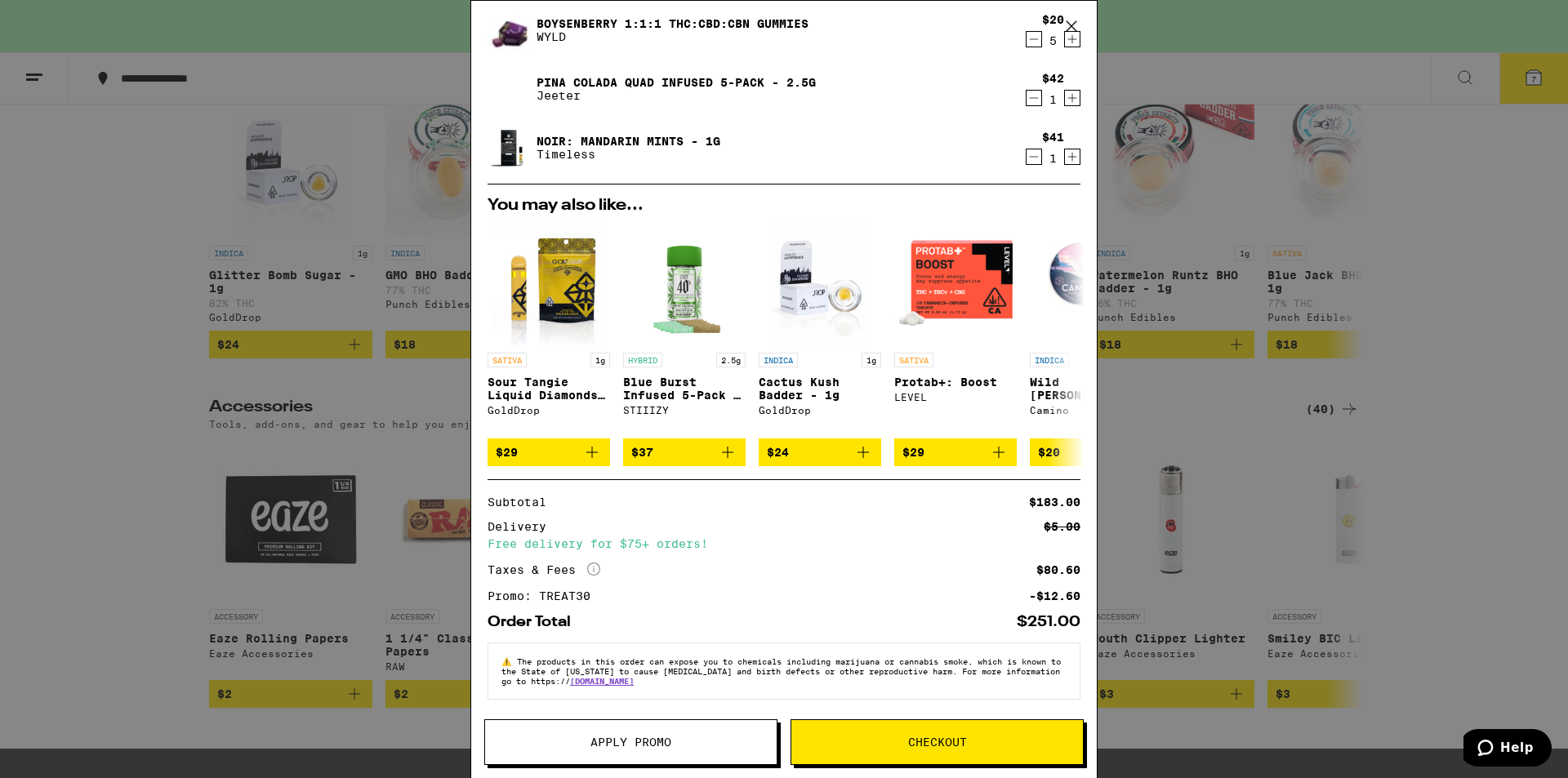
click at [901, 748] on button "Checkout" at bounding box center [936, 742] width 294 height 45
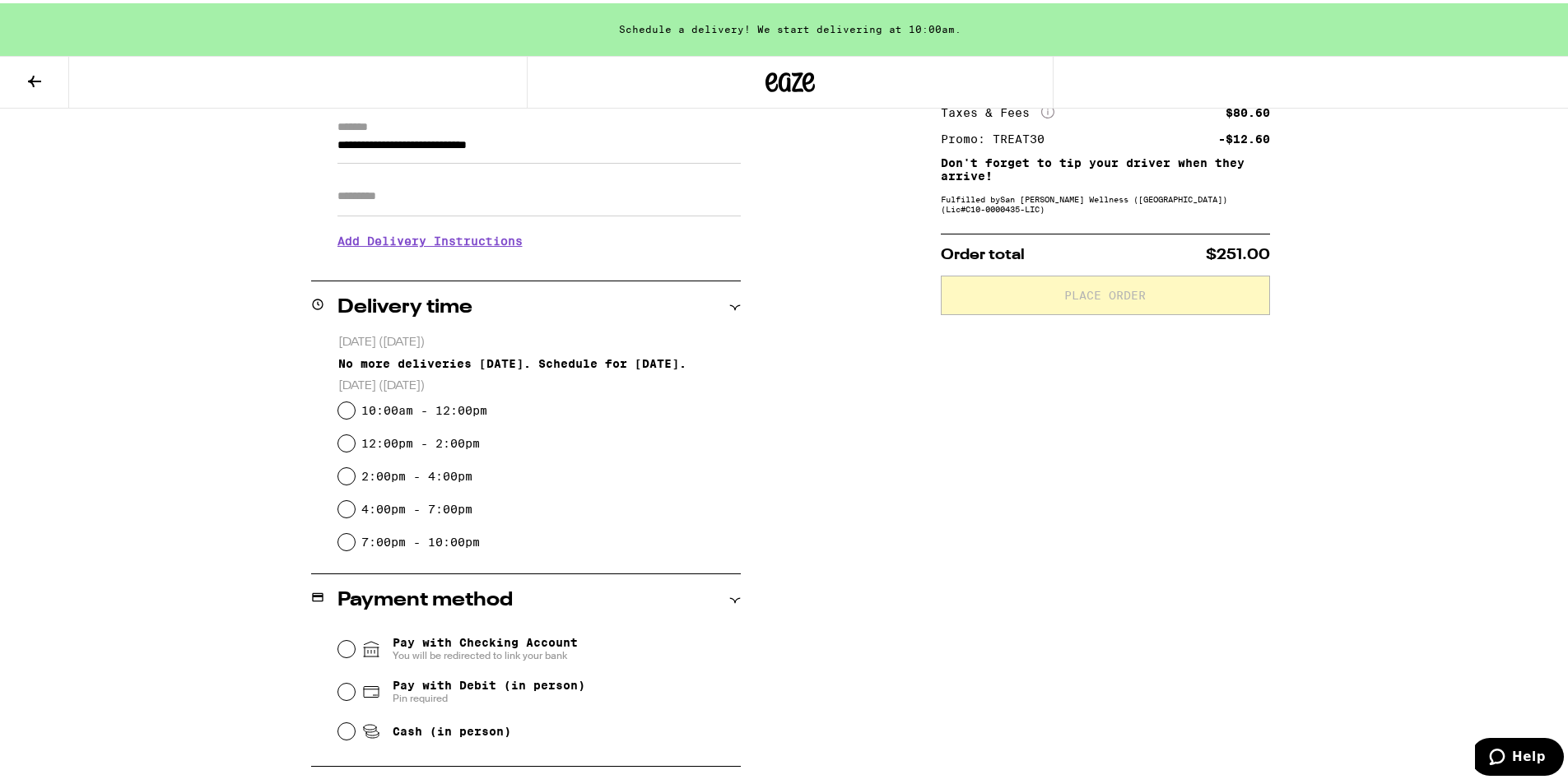
scroll to position [246, 0]
